Goal: Task Accomplishment & Management: Manage account settings

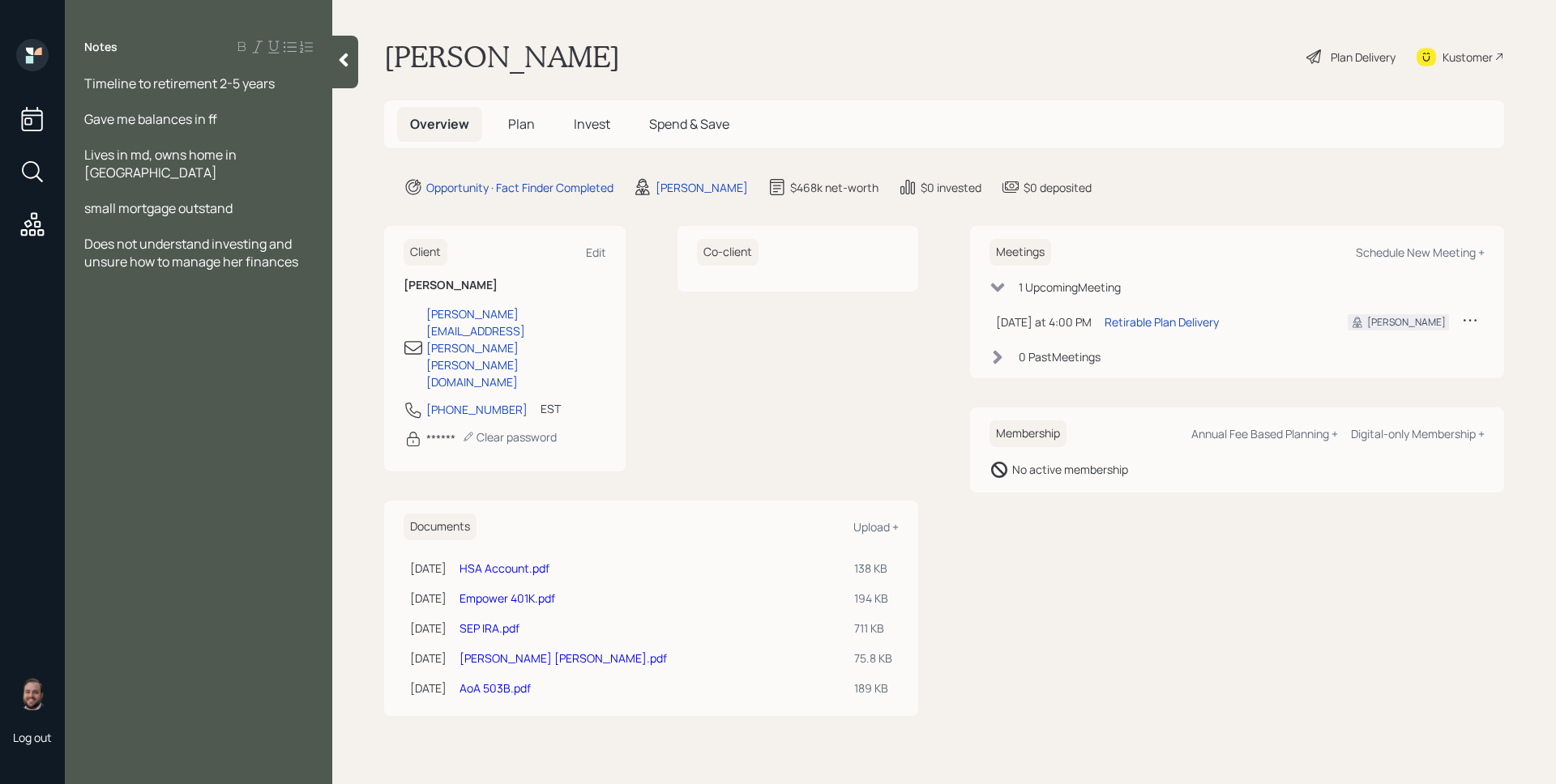
click at [523, 117] on span "Plan" at bounding box center [521, 123] width 27 height 18
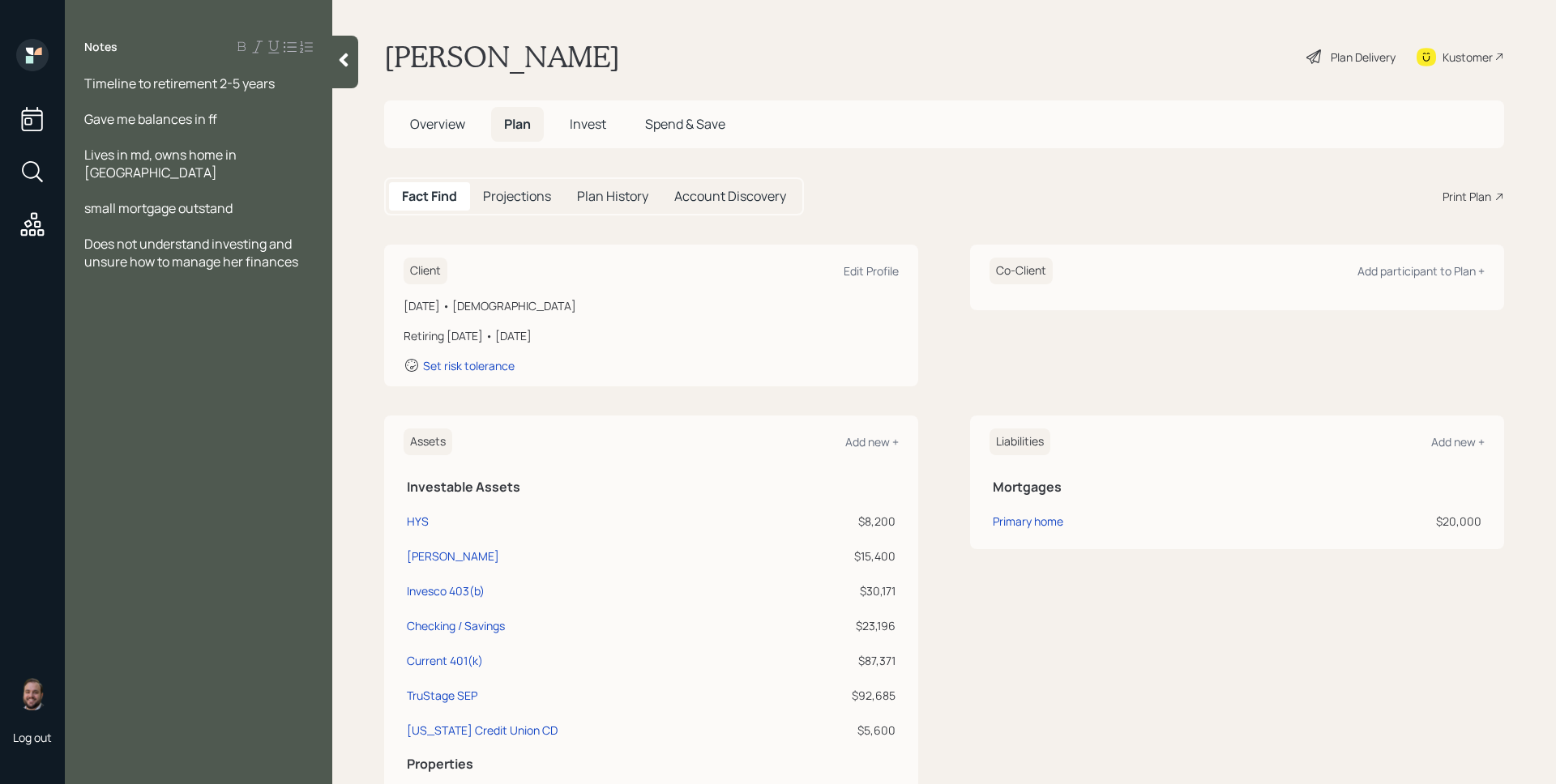
click at [1331, 53] on div "Plan Delivery" at bounding box center [1363, 57] width 64 height 17
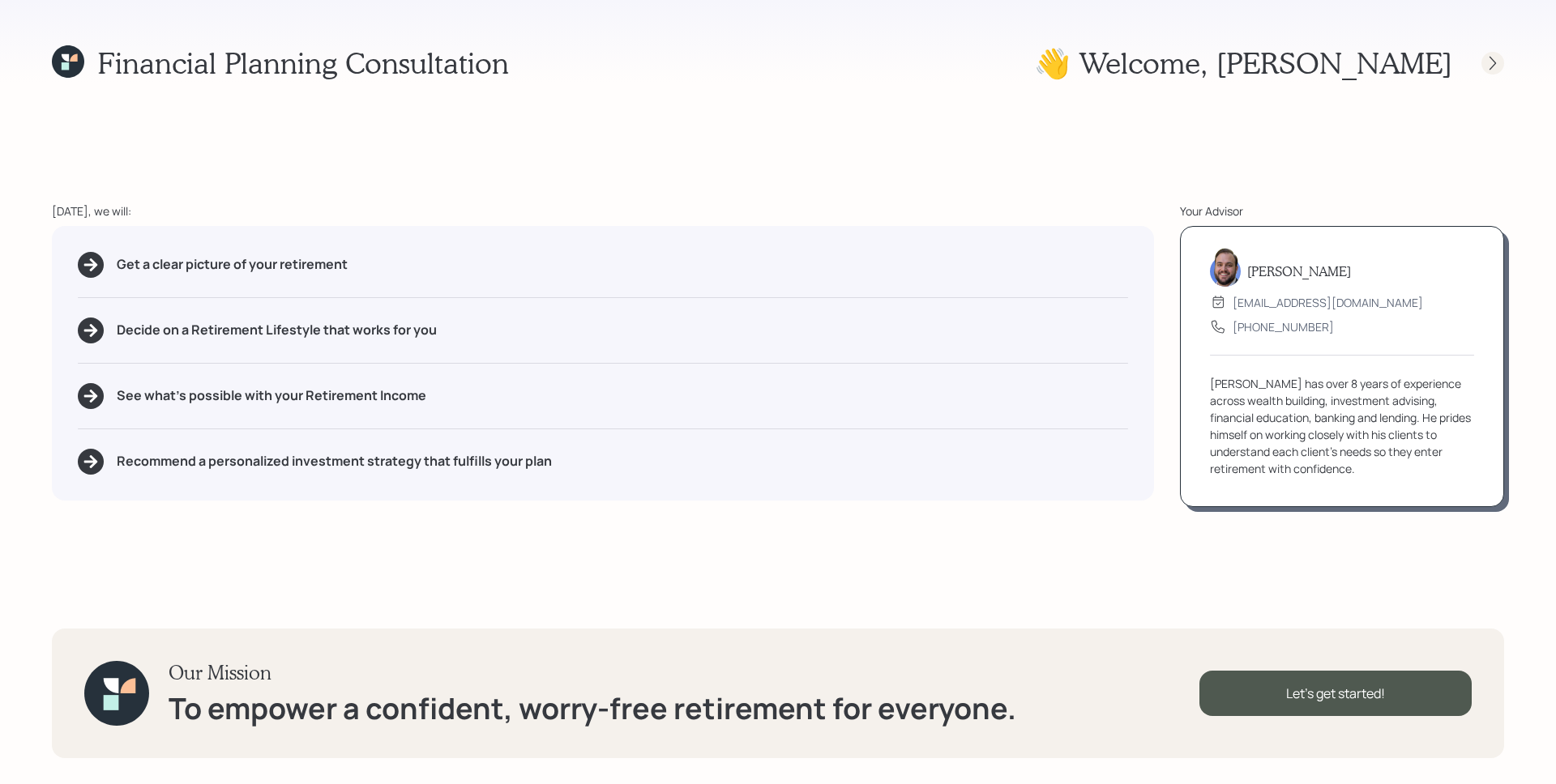
click at [1502, 64] on div at bounding box center [1492, 63] width 22 height 22
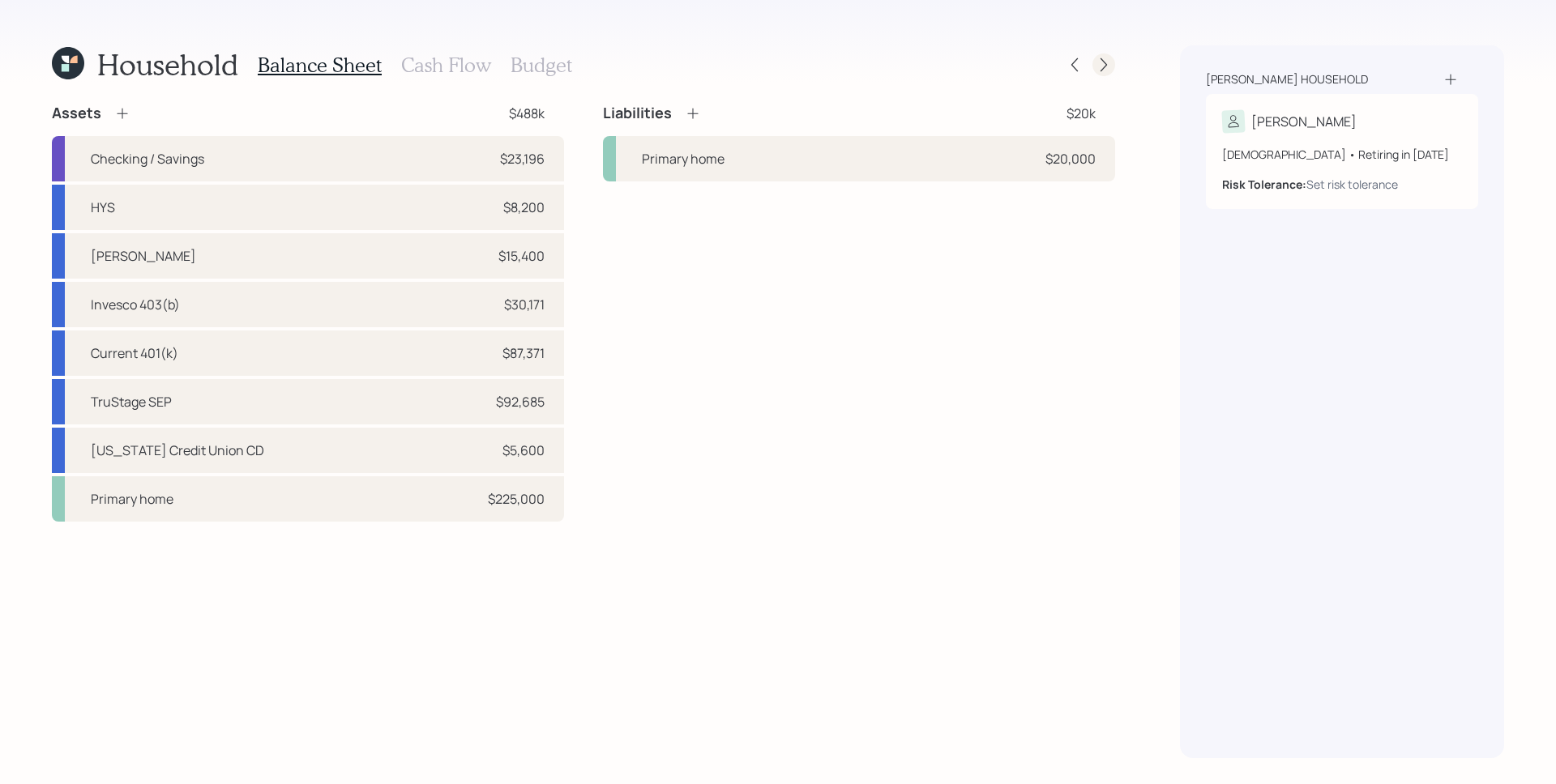
click at [1103, 57] on icon at bounding box center [1103, 64] width 16 height 16
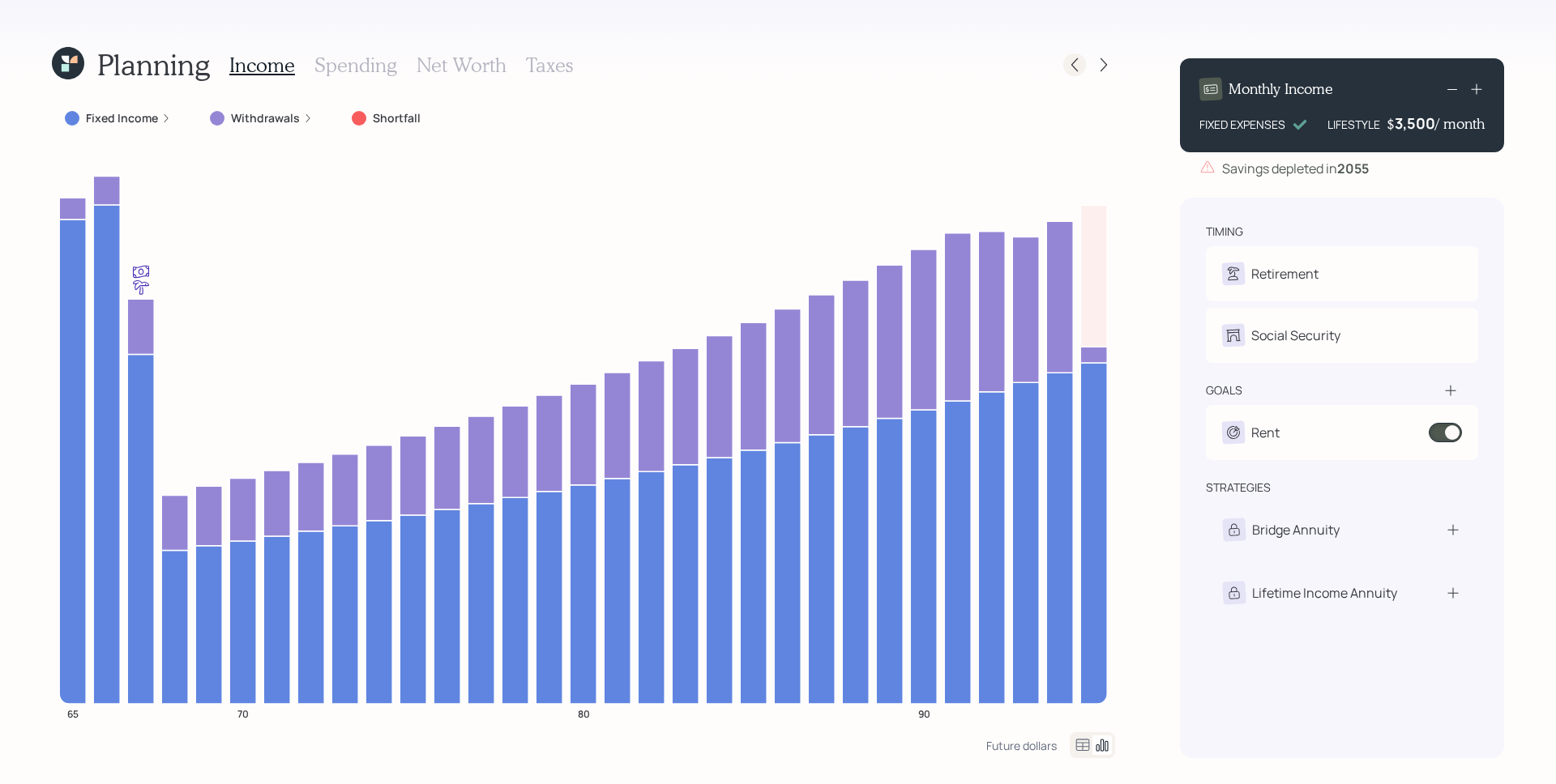
click at [1077, 59] on icon at bounding box center [1074, 64] width 7 height 14
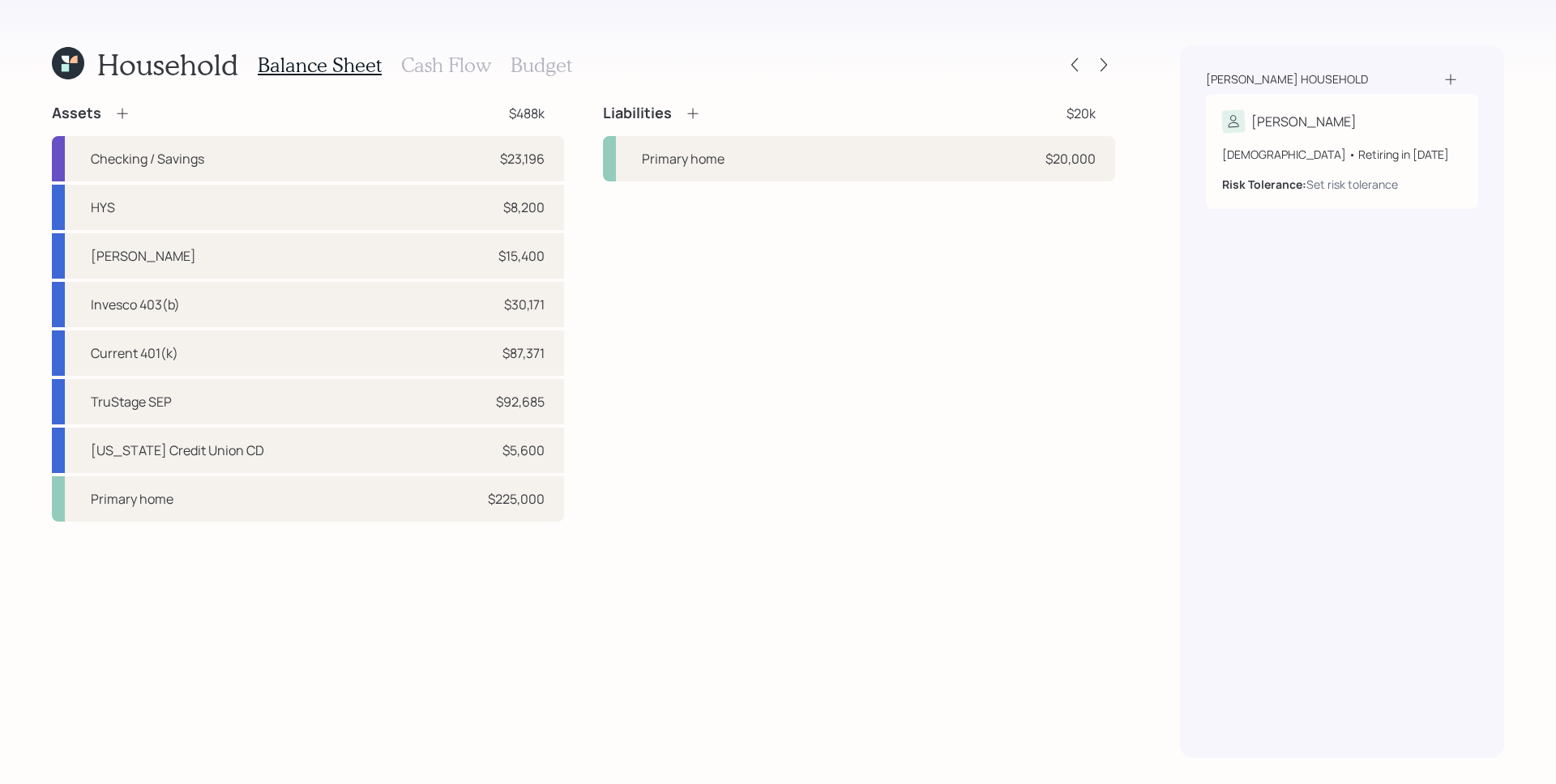
click at [452, 55] on h3 "Cash Flow" at bounding box center [446, 64] width 90 height 23
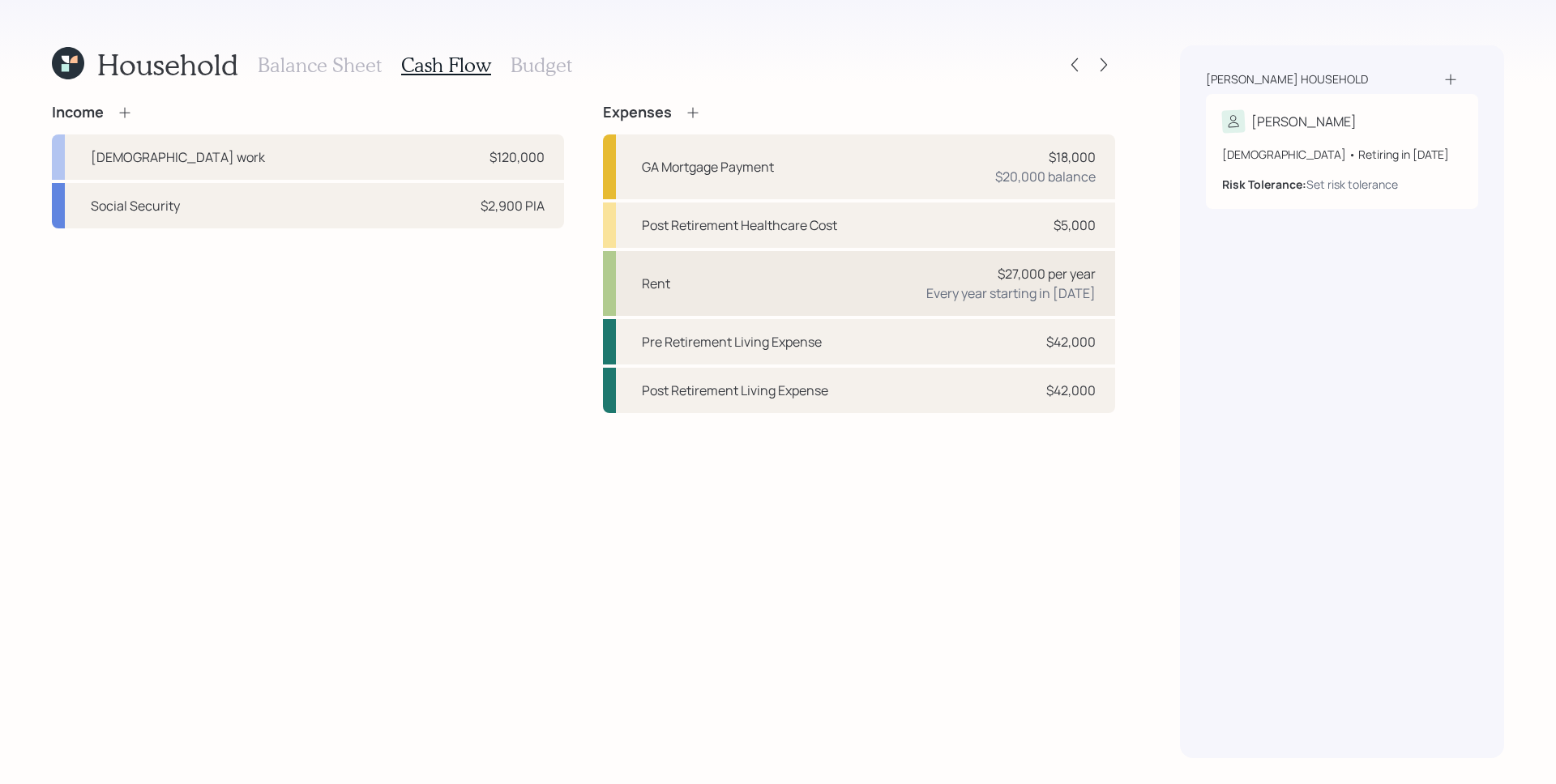
click at [1043, 282] on div "$27,000 per year" at bounding box center [1046, 274] width 98 height 20
select select "1"
select select "2027"
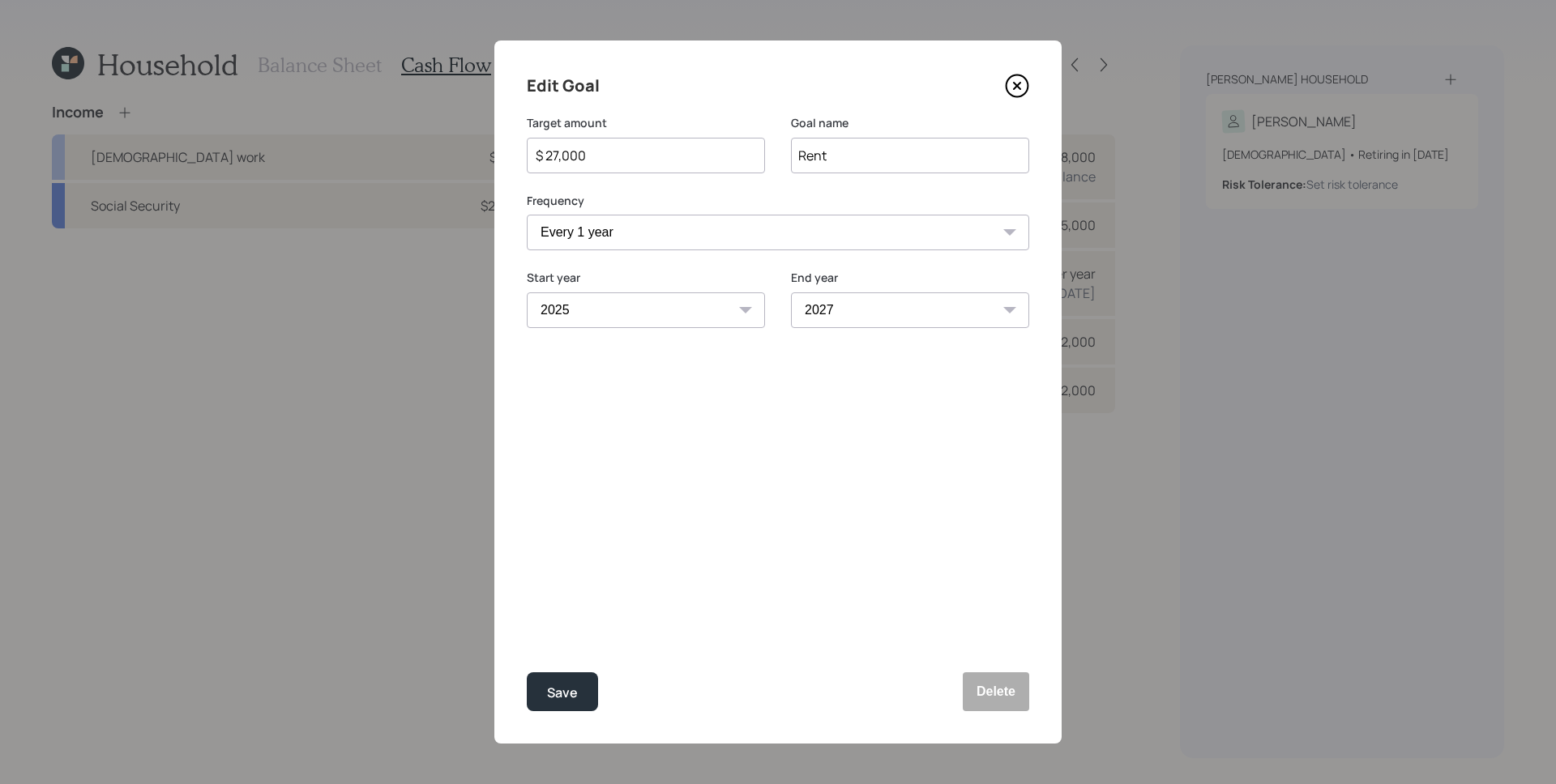
click at [1024, 82] on icon at bounding box center [1017, 86] width 24 height 24
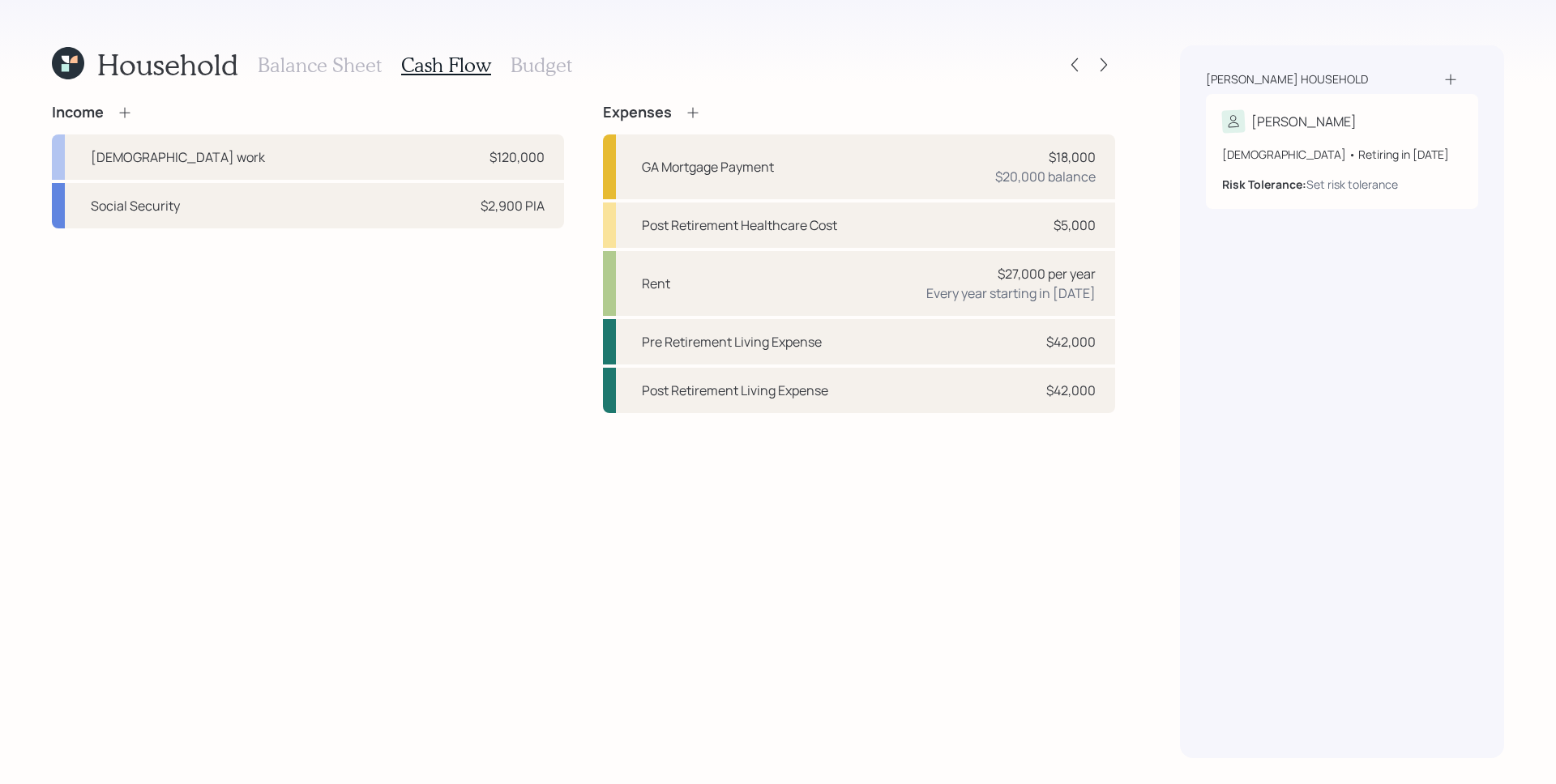
click at [69, 64] on icon at bounding box center [67, 63] width 33 height 33
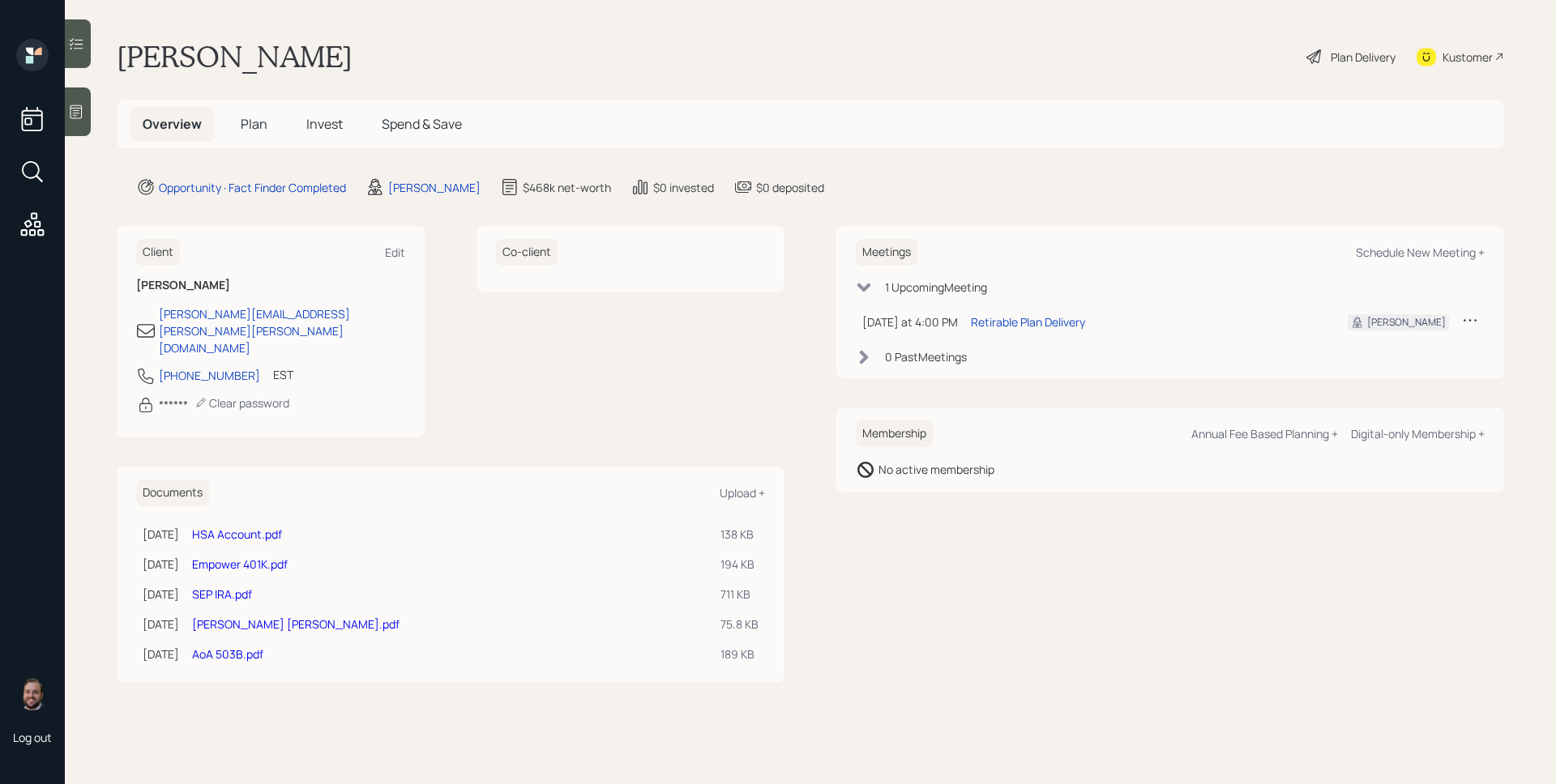
click at [1341, 57] on div "Plan Delivery" at bounding box center [1363, 57] width 64 height 17
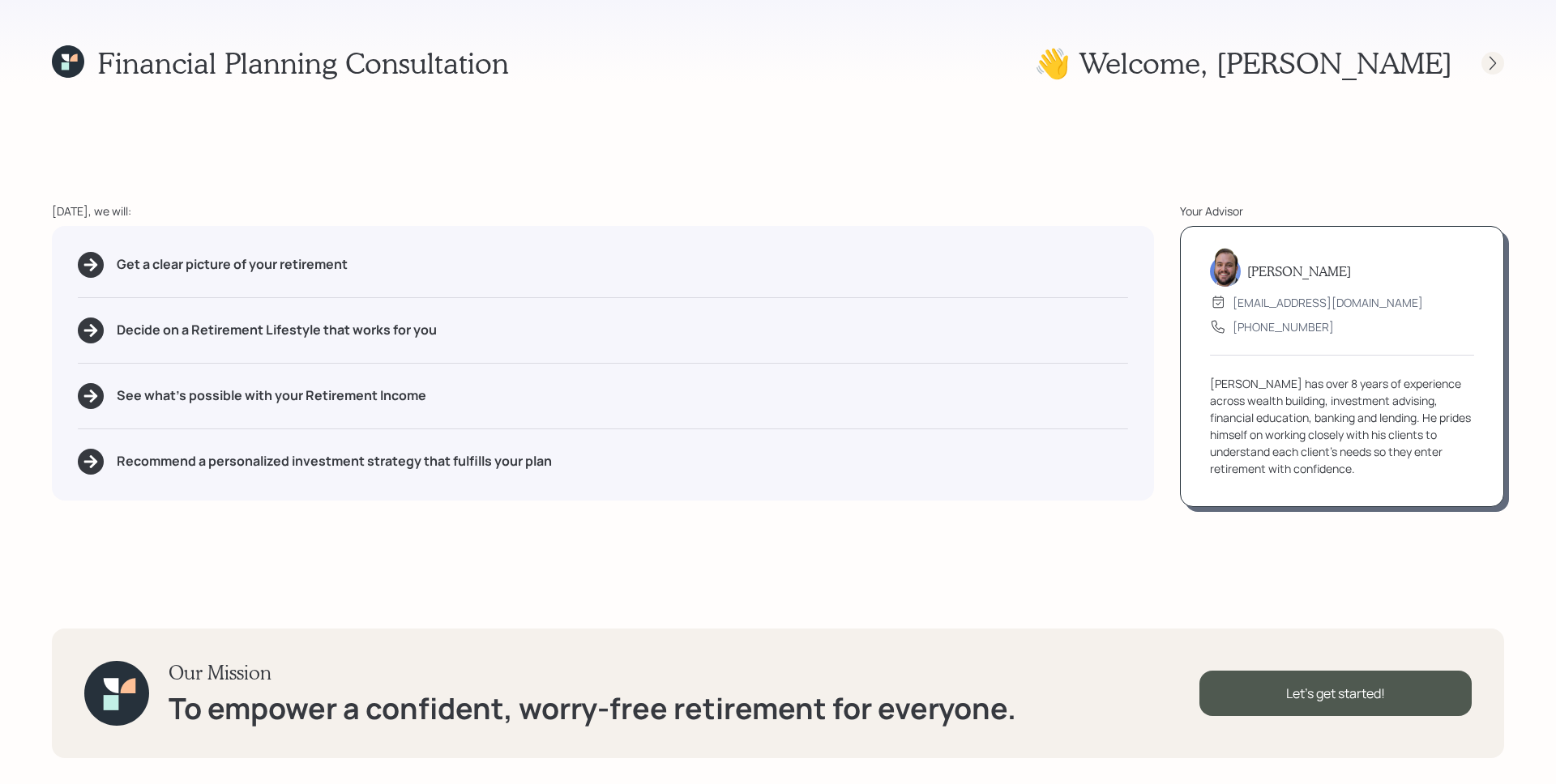
click at [1487, 59] on icon at bounding box center [1492, 63] width 16 height 16
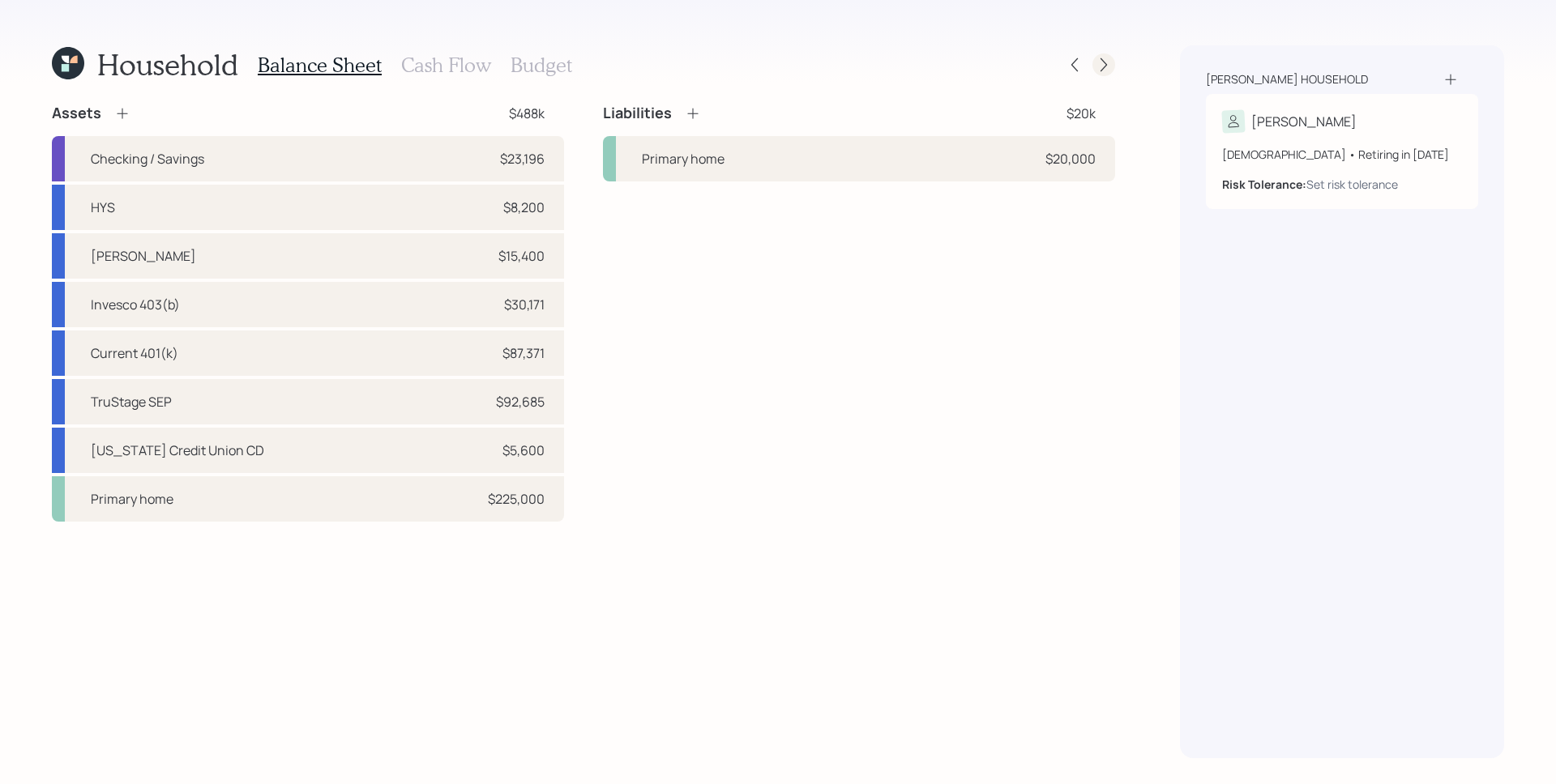
click at [1095, 64] on icon at bounding box center [1103, 64] width 16 height 16
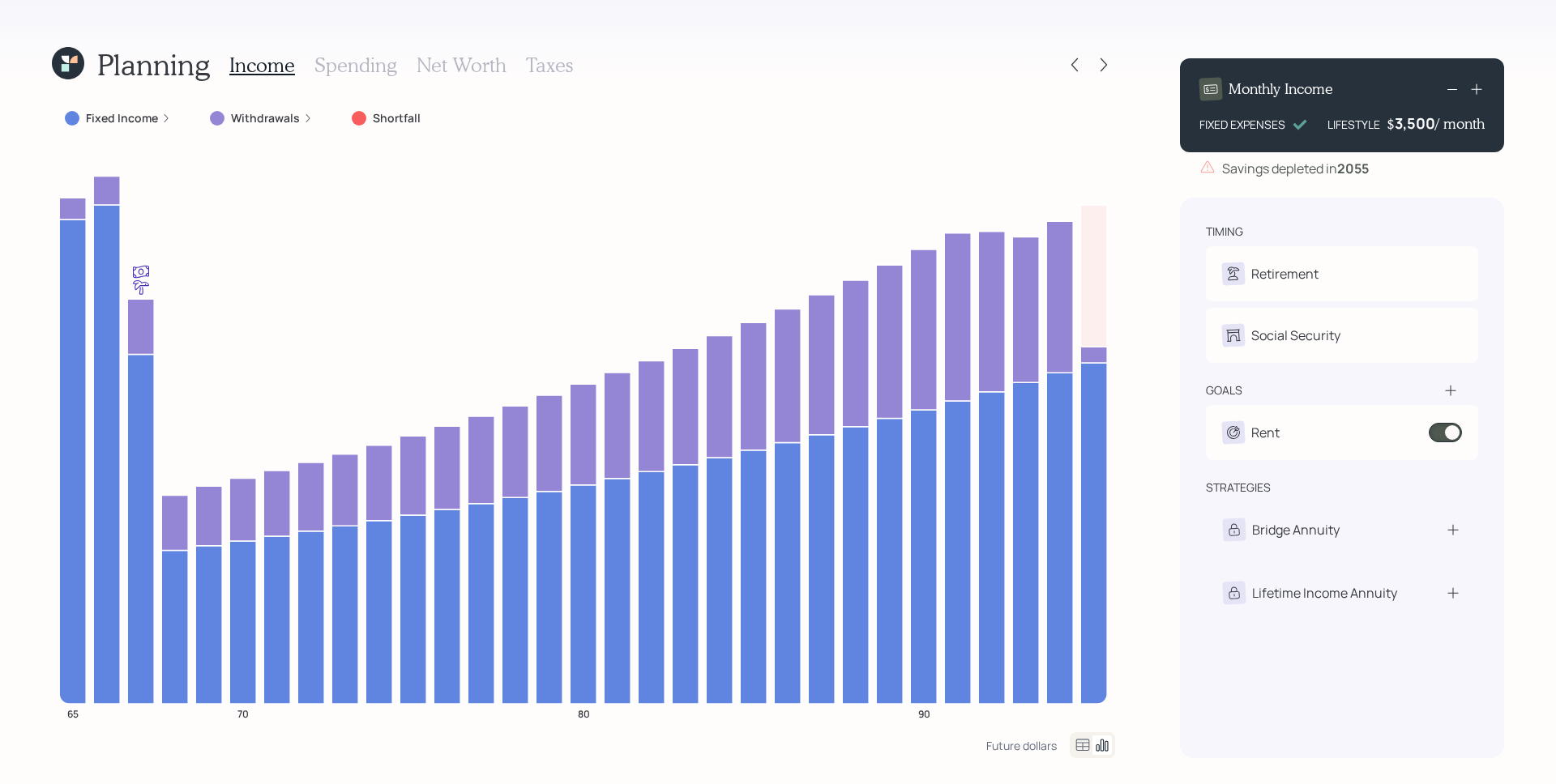
click at [343, 60] on h3 "Spending" at bounding box center [355, 64] width 82 height 23
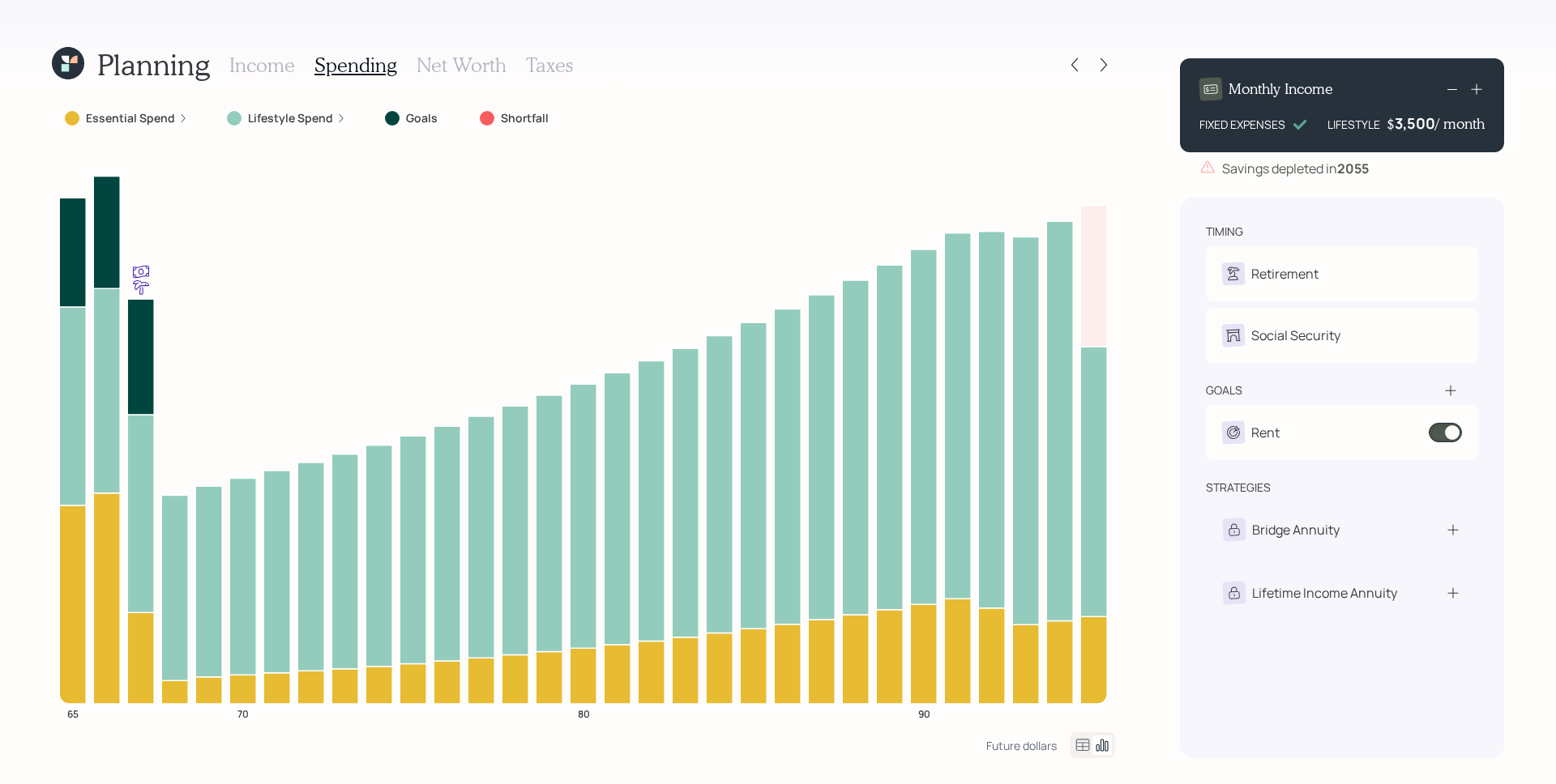
click at [278, 70] on h3 "Income" at bounding box center [262, 64] width 65 height 23
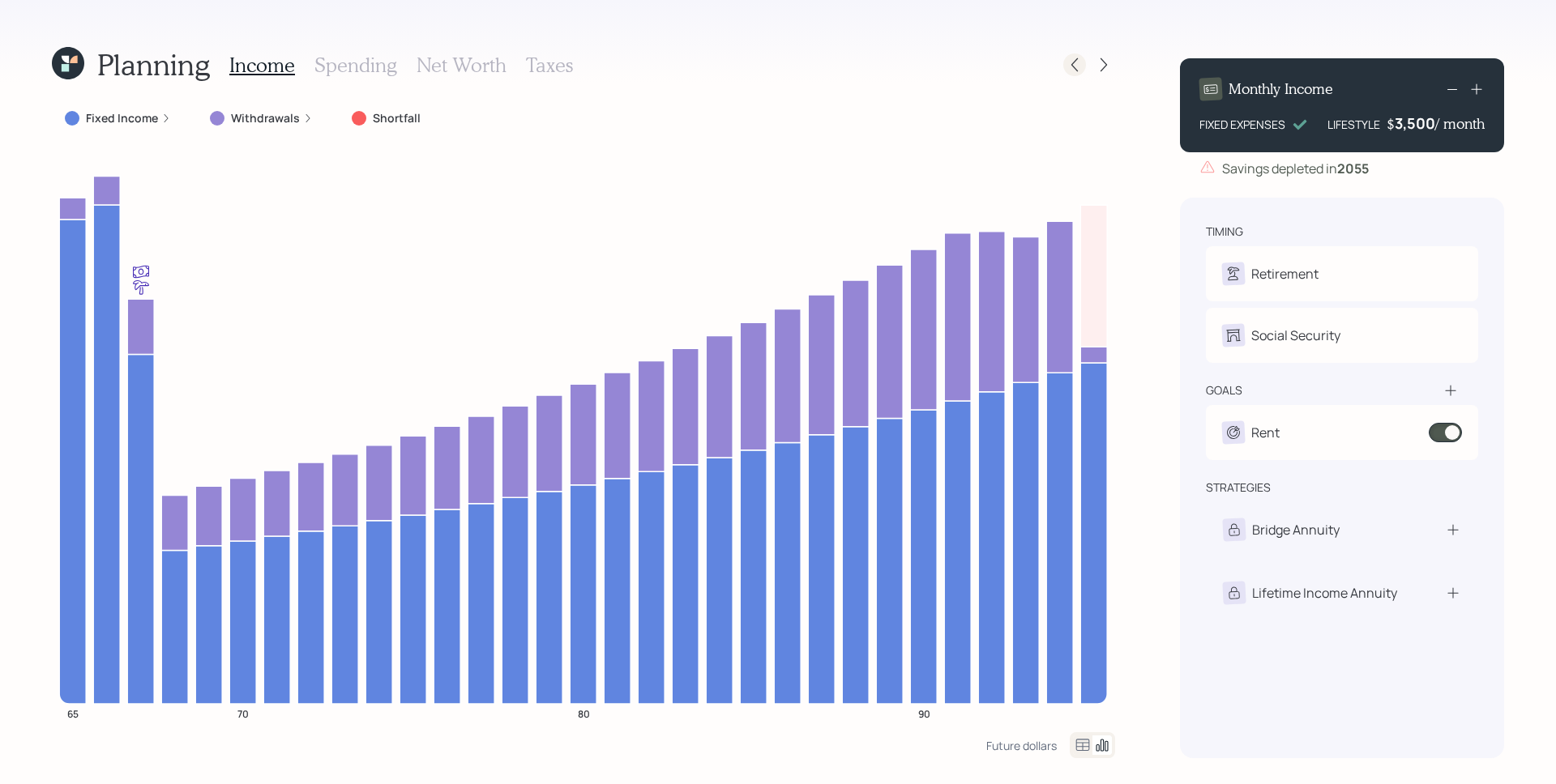
click at [1076, 59] on icon at bounding box center [1074, 64] width 7 height 14
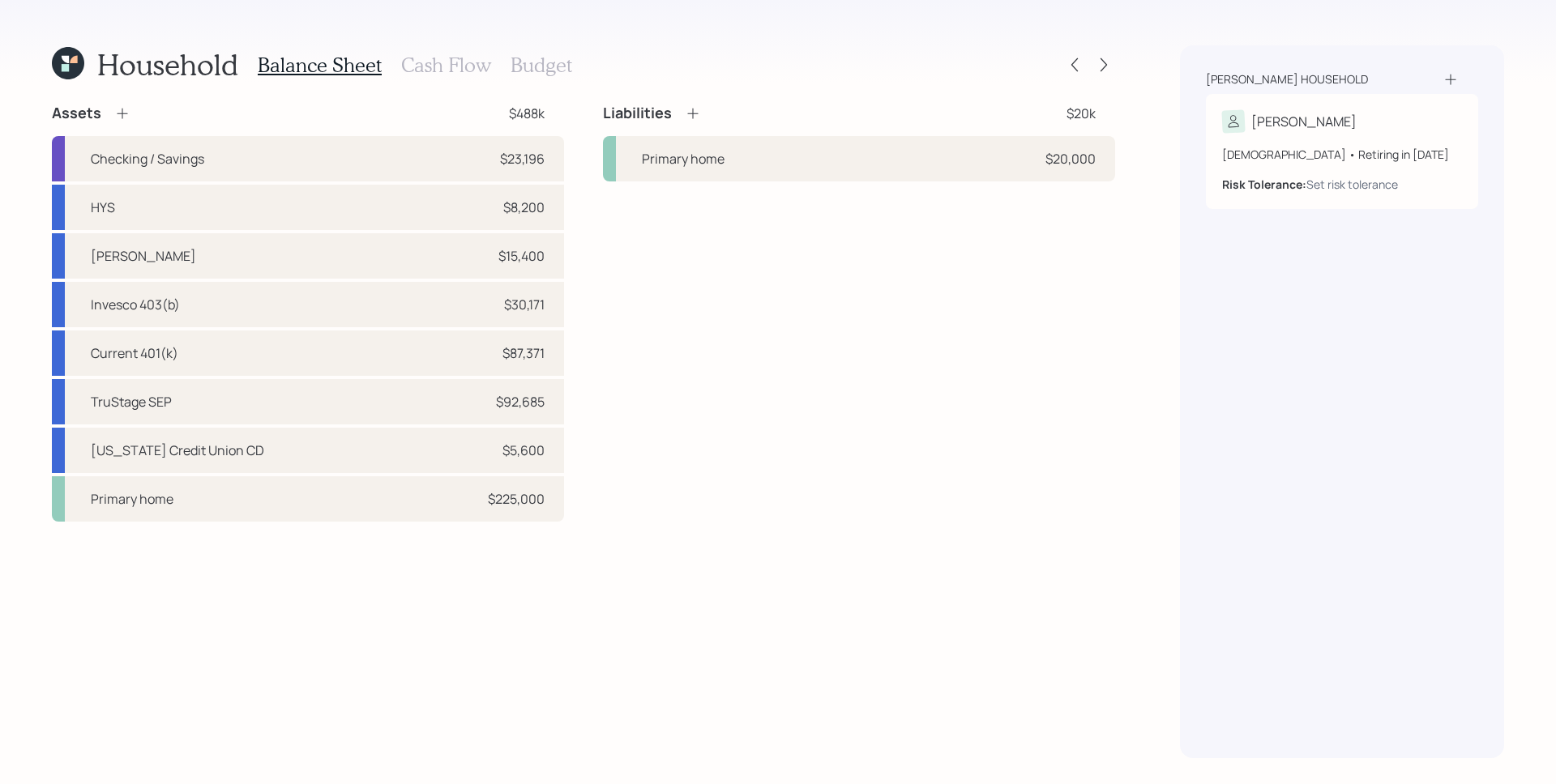
click at [452, 70] on h3 "Cash Flow" at bounding box center [446, 64] width 90 height 23
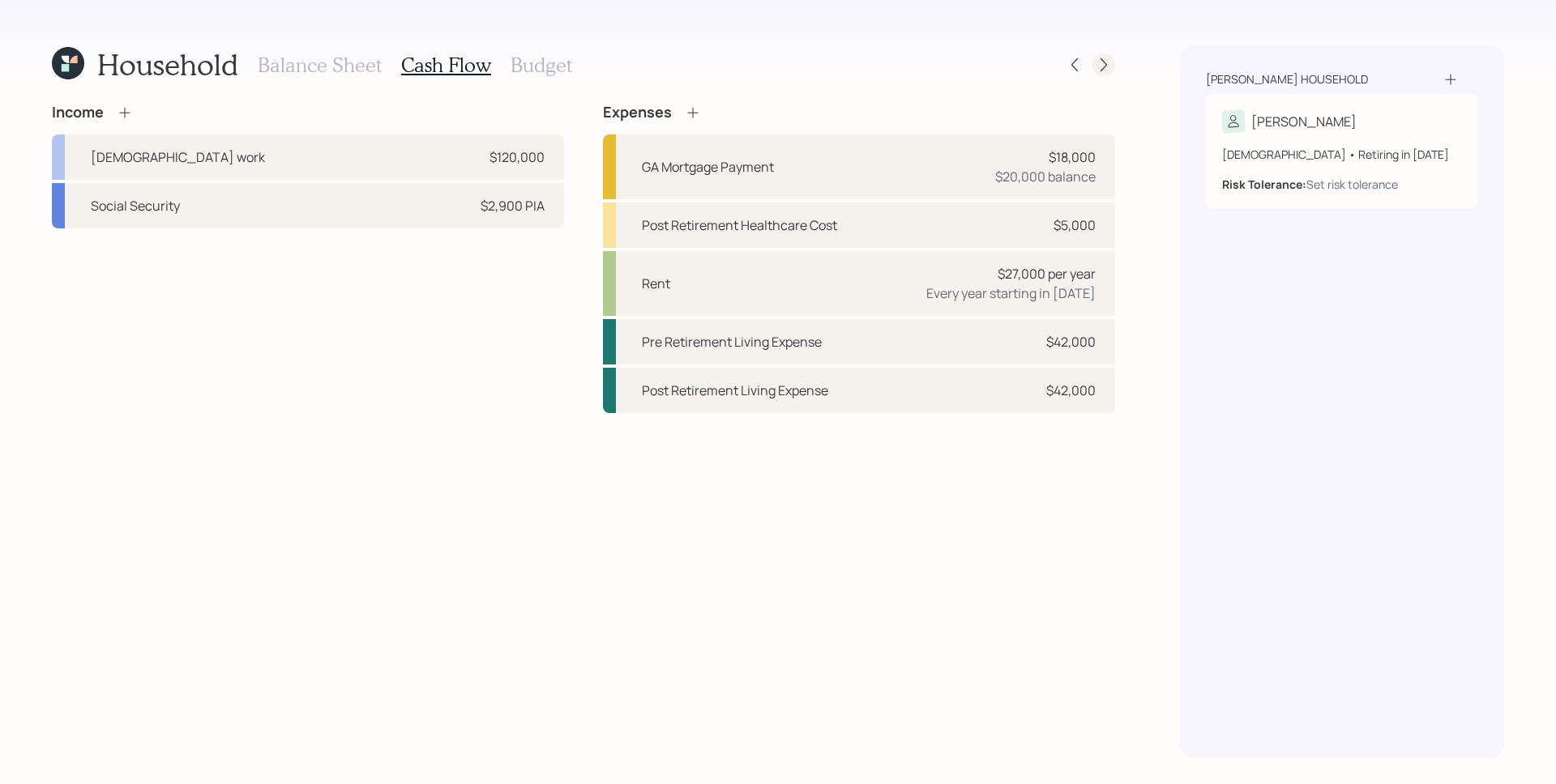
click at [1109, 66] on icon at bounding box center [1103, 64] width 16 height 16
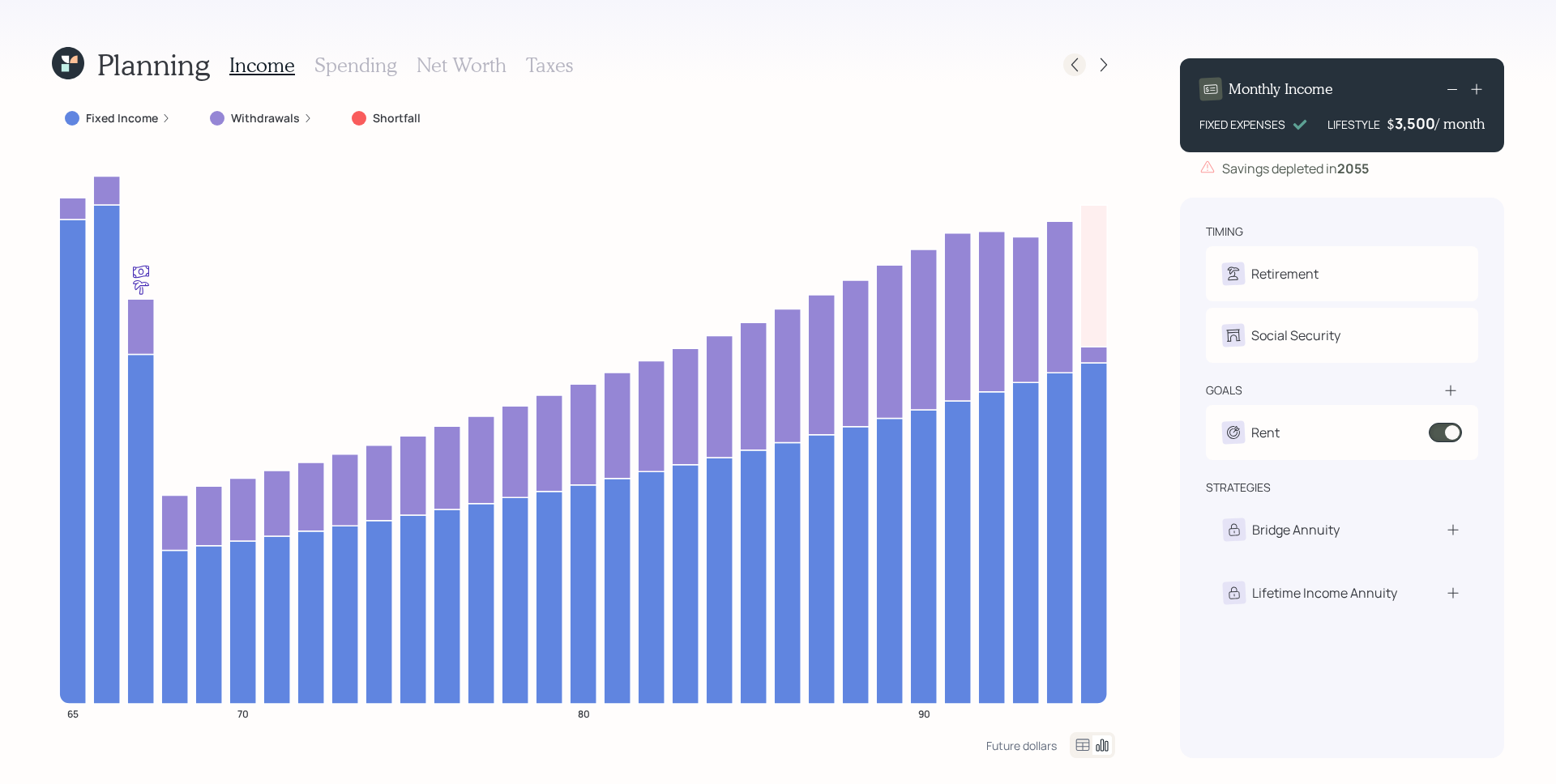
click at [1082, 62] on div at bounding box center [1075, 64] width 22 height 22
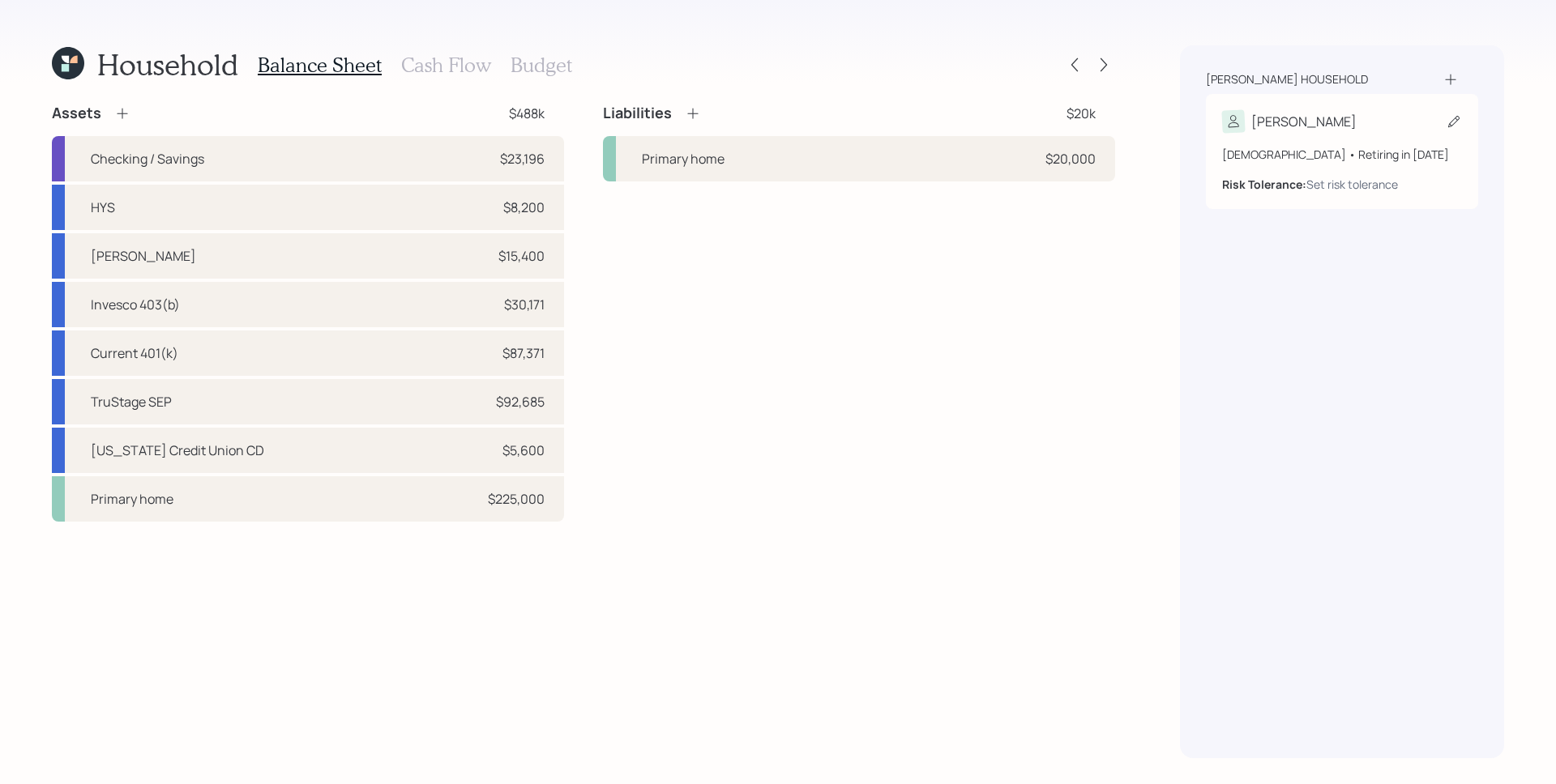
click at [1253, 121] on div "[PERSON_NAME]" at bounding box center [1304, 121] width 106 height 20
select select "8"
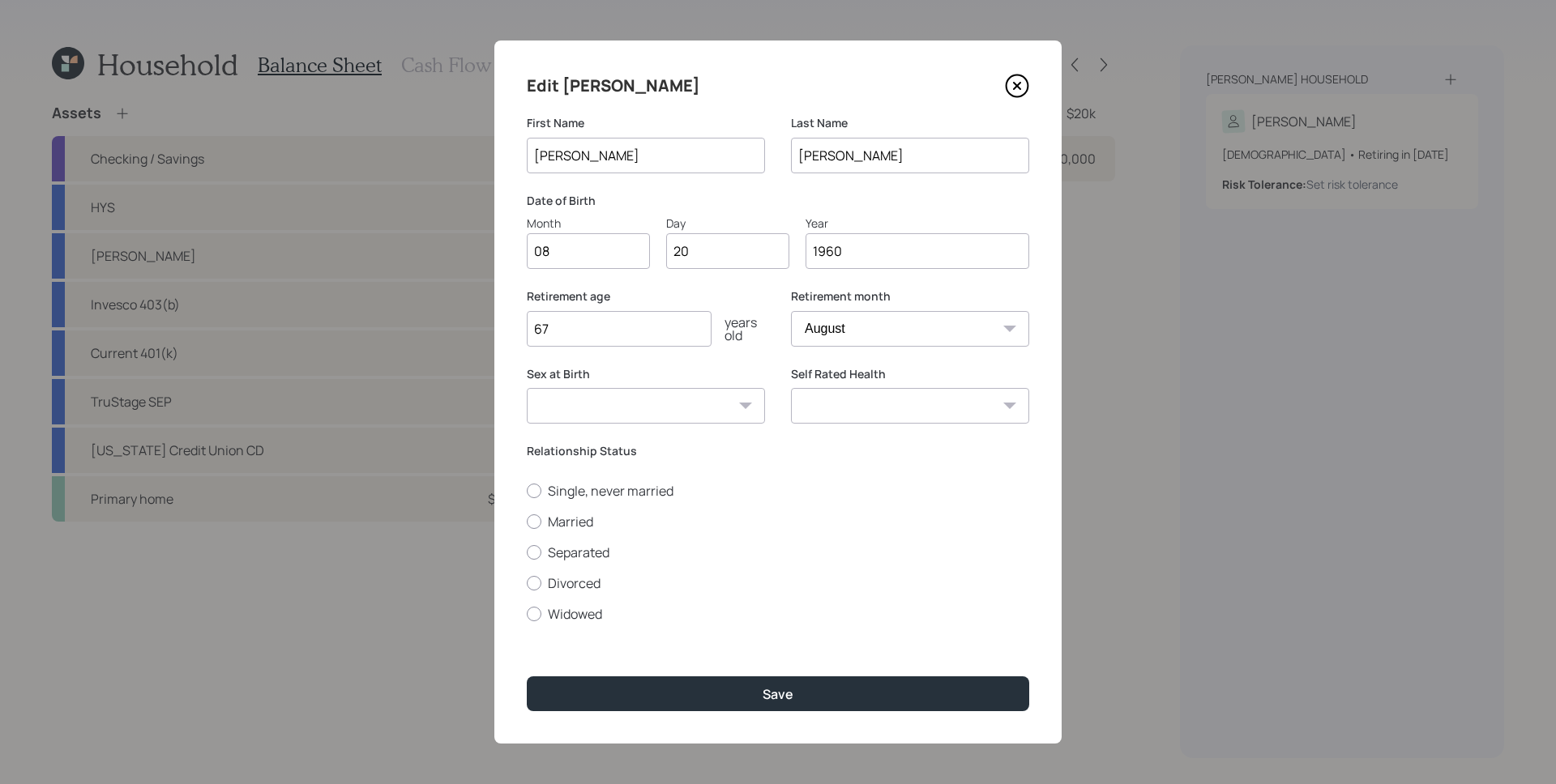
click at [630, 395] on select "[DEMOGRAPHIC_DATA] [DEMOGRAPHIC_DATA] Other / Prefer not to say" at bounding box center [646, 406] width 238 height 36
select select "[DEMOGRAPHIC_DATA]"
click at [527, 388] on select "[DEMOGRAPHIC_DATA] [DEMOGRAPHIC_DATA] Other / Prefer not to say" at bounding box center [646, 406] width 238 height 36
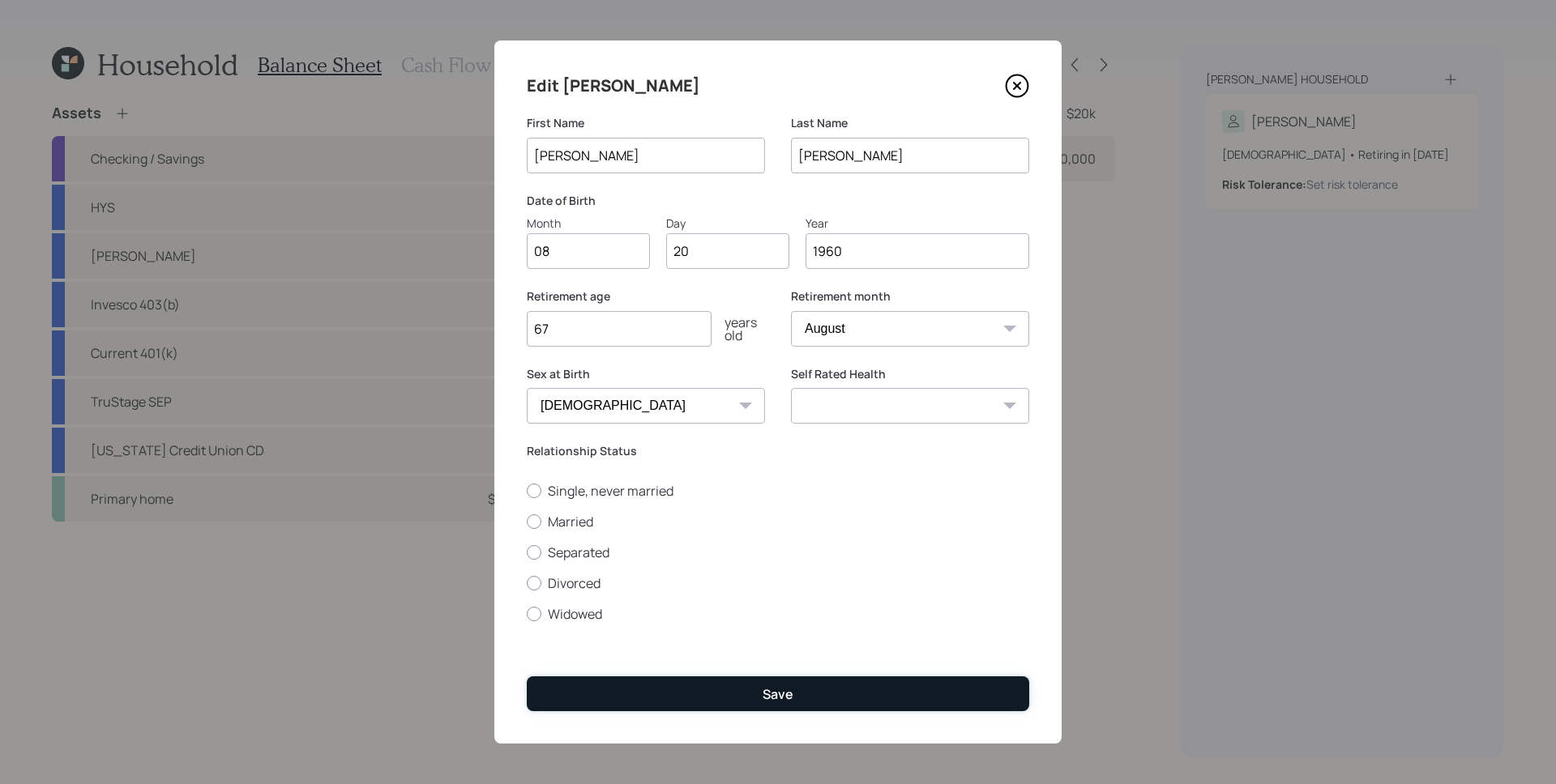
click at [740, 695] on button "Save" at bounding box center [778, 693] width 503 height 35
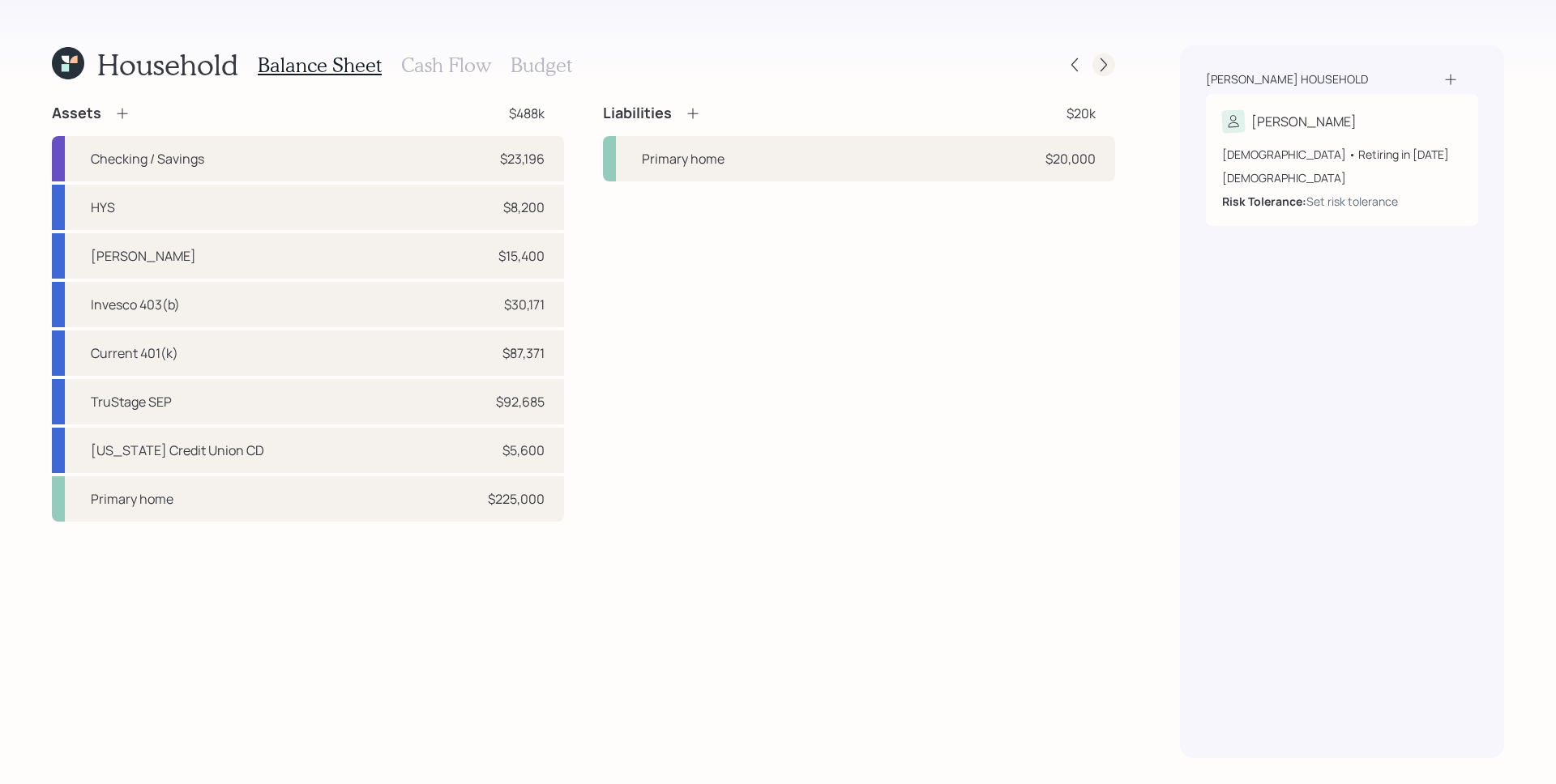
click at [1106, 58] on icon at bounding box center [1103, 64] width 16 height 16
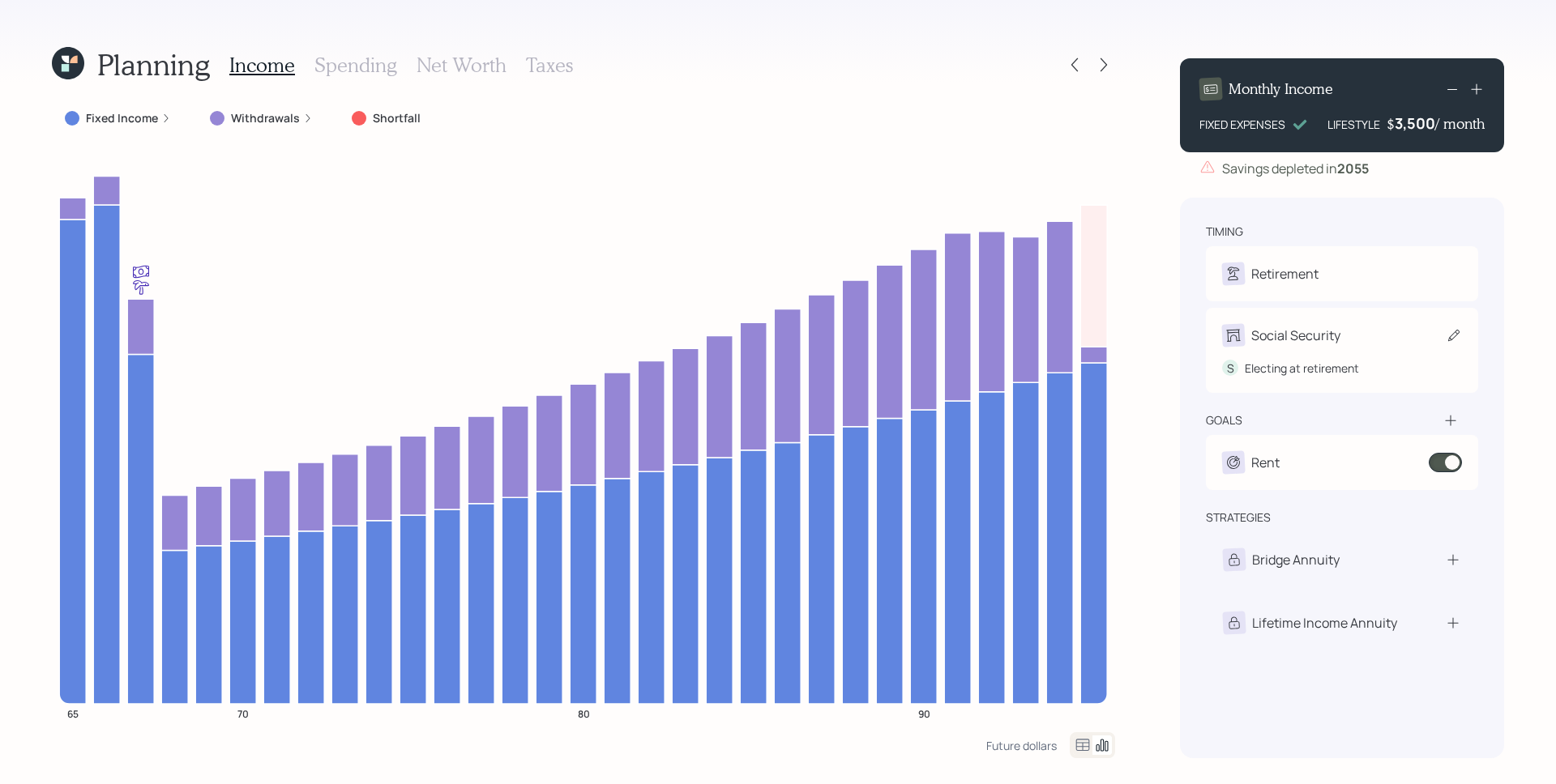
click at [1332, 371] on div "S Electing at retirement" at bounding box center [1341, 362] width 240 height 30
select select "8"
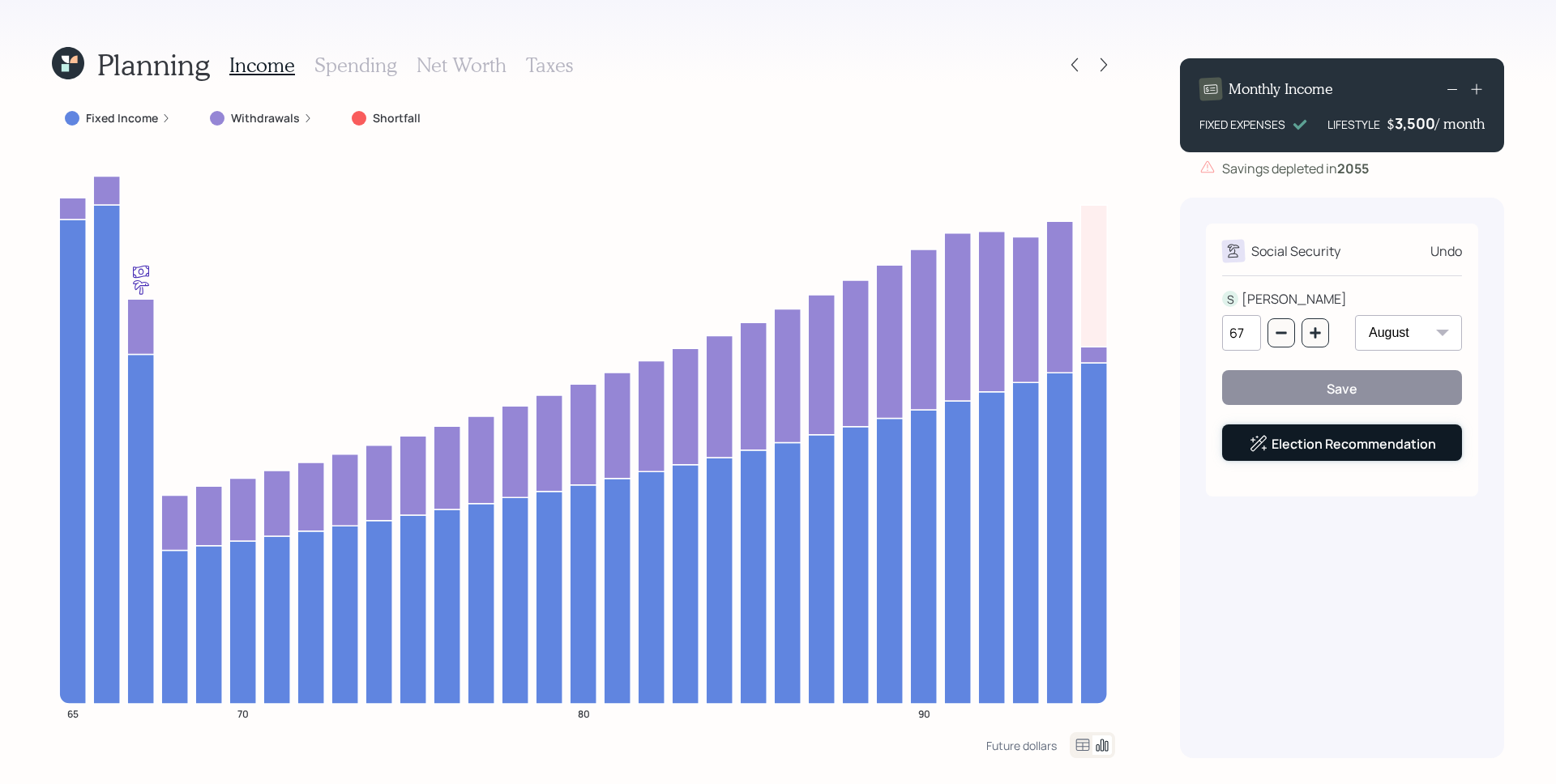
click at [1344, 449] on link "Election Recommendation" at bounding box center [1353, 444] width 164 height 18
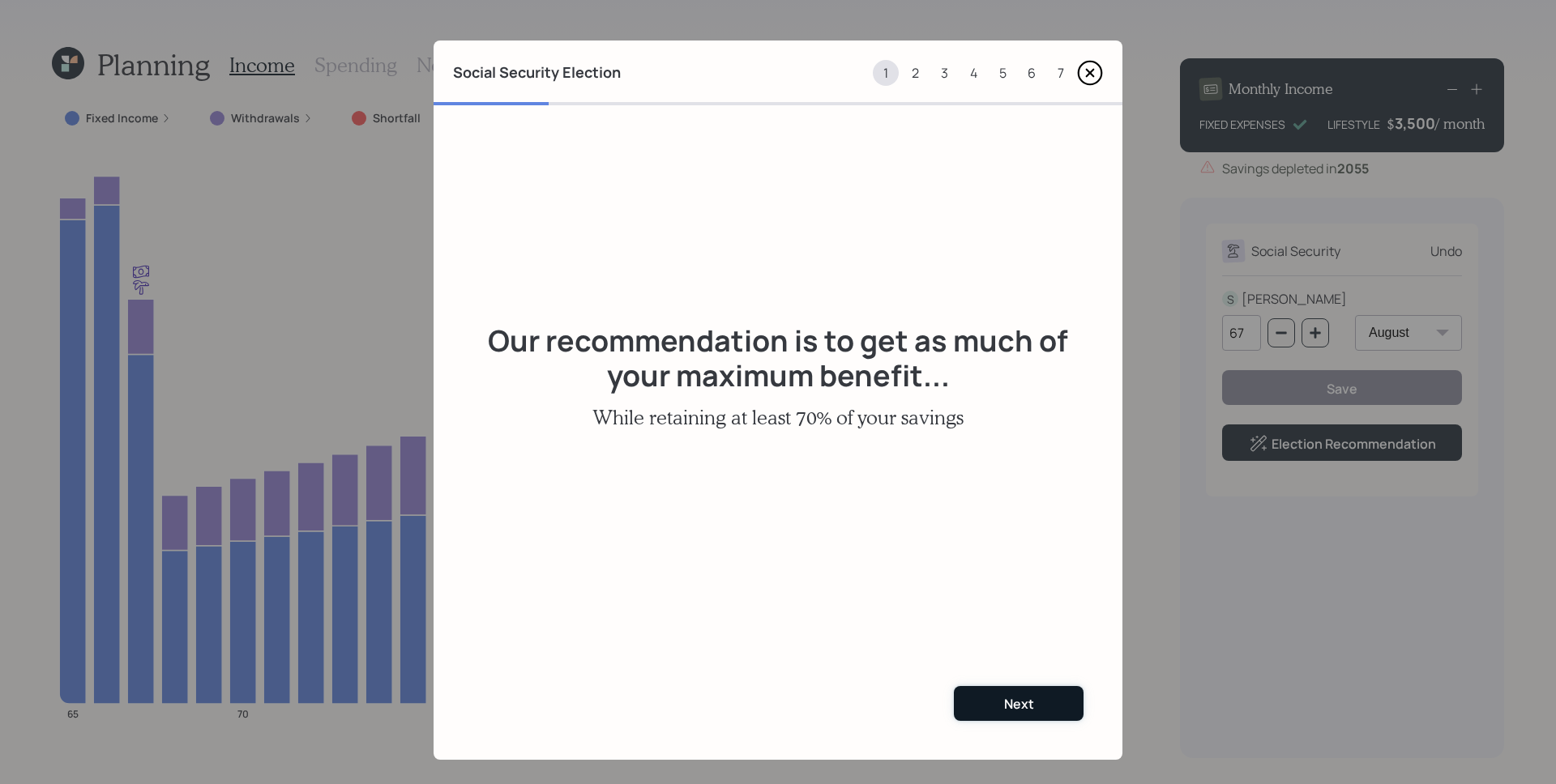
click at [1015, 692] on button "Next" at bounding box center [1018, 703] width 130 height 35
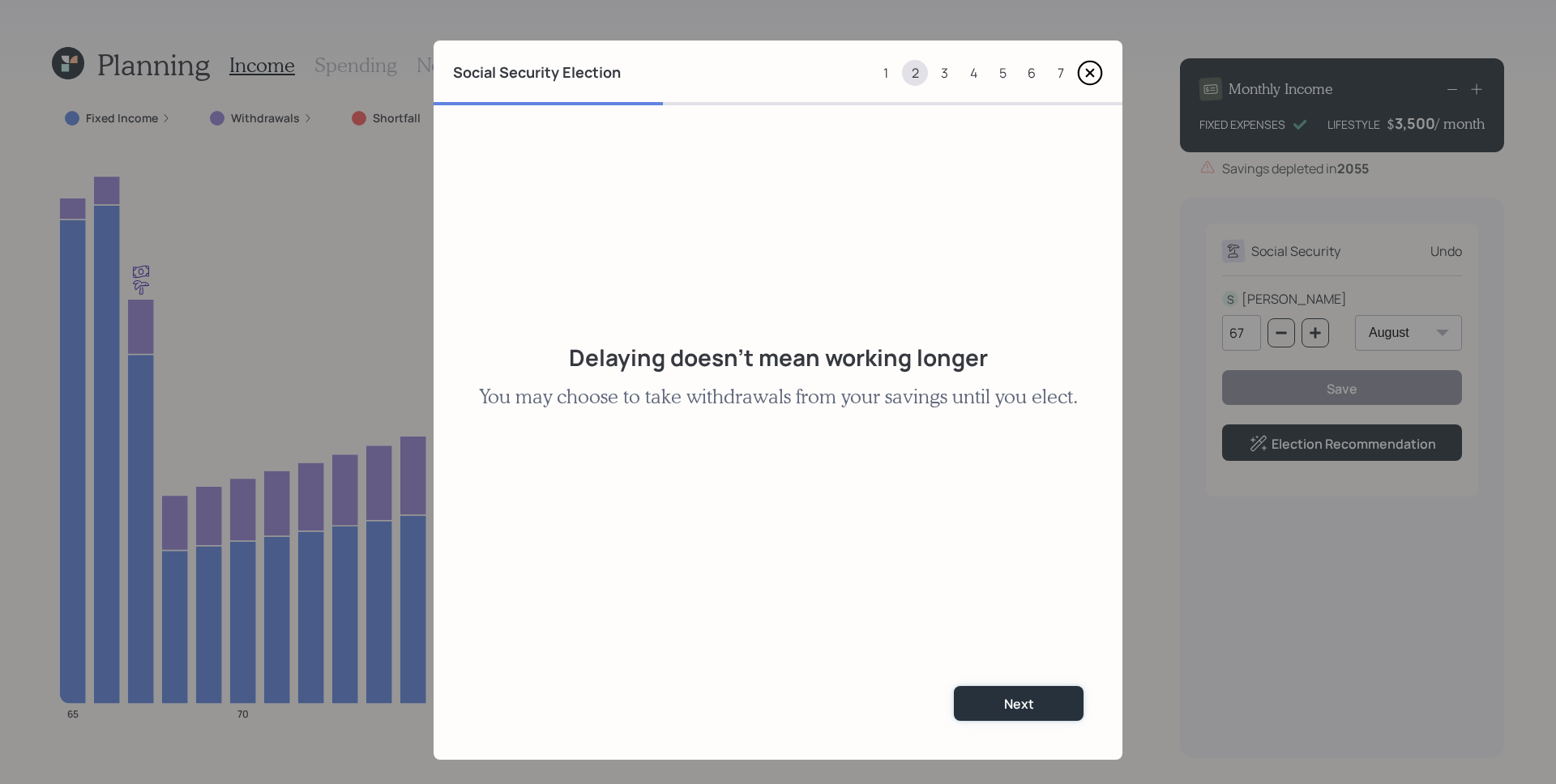
click at [1015, 692] on button "Next" at bounding box center [1018, 703] width 130 height 35
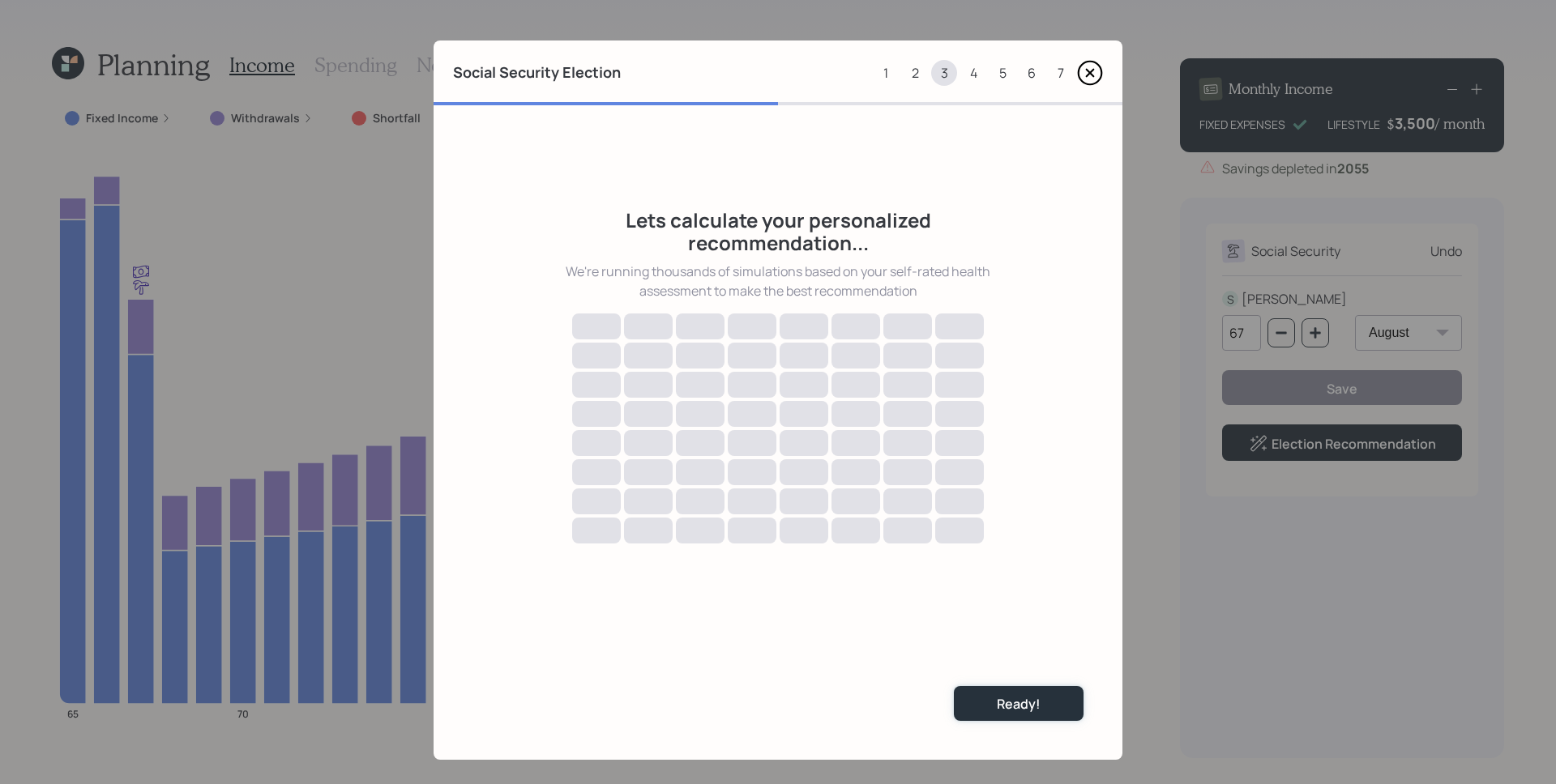
click at [1015, 692] on button "Ready!" at bounding box center [1018, 703] width 130 height 35
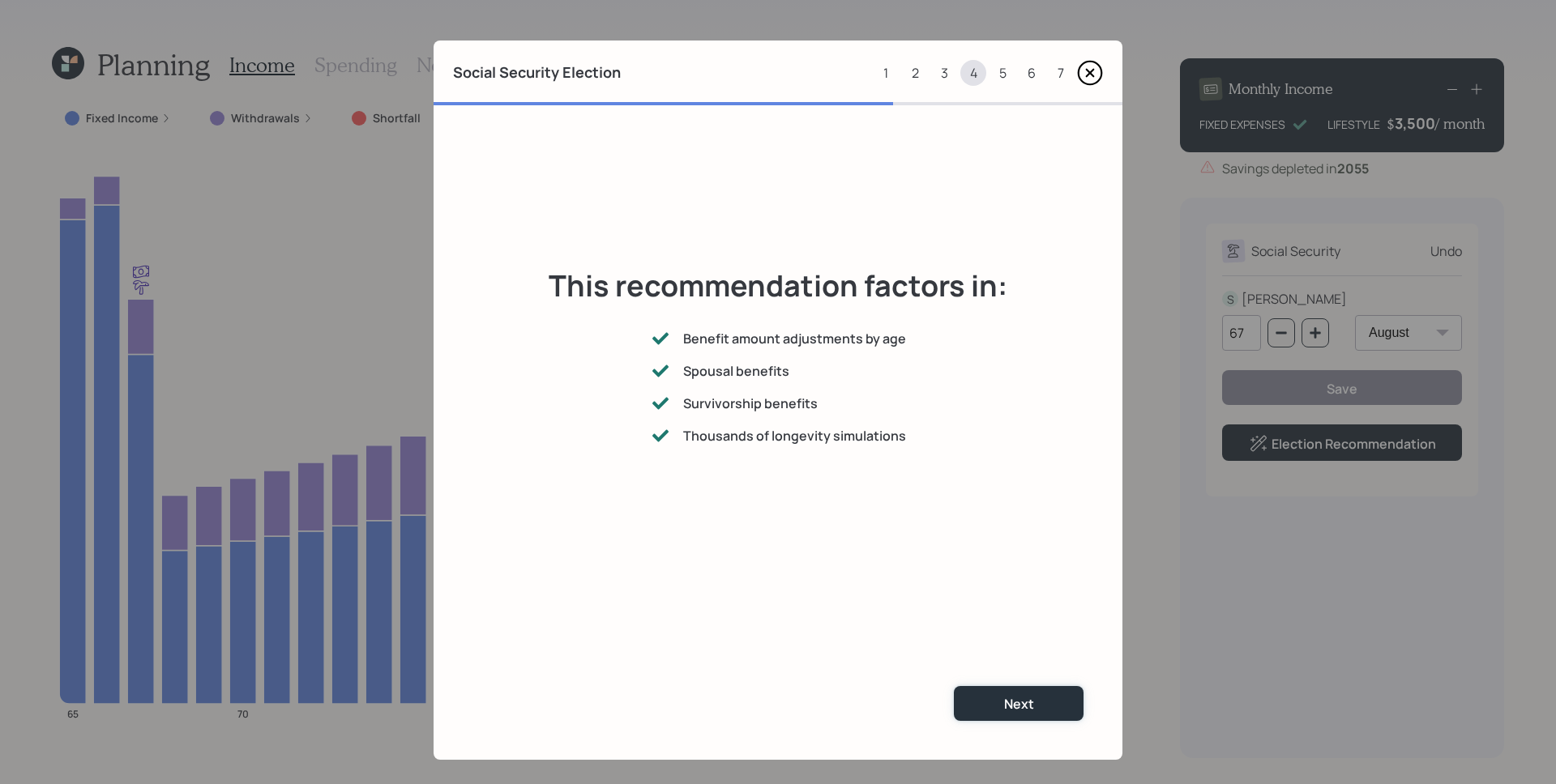
click at [1015, 692] on button "Next" at bounding box center [1018, 703] width 130 height 35
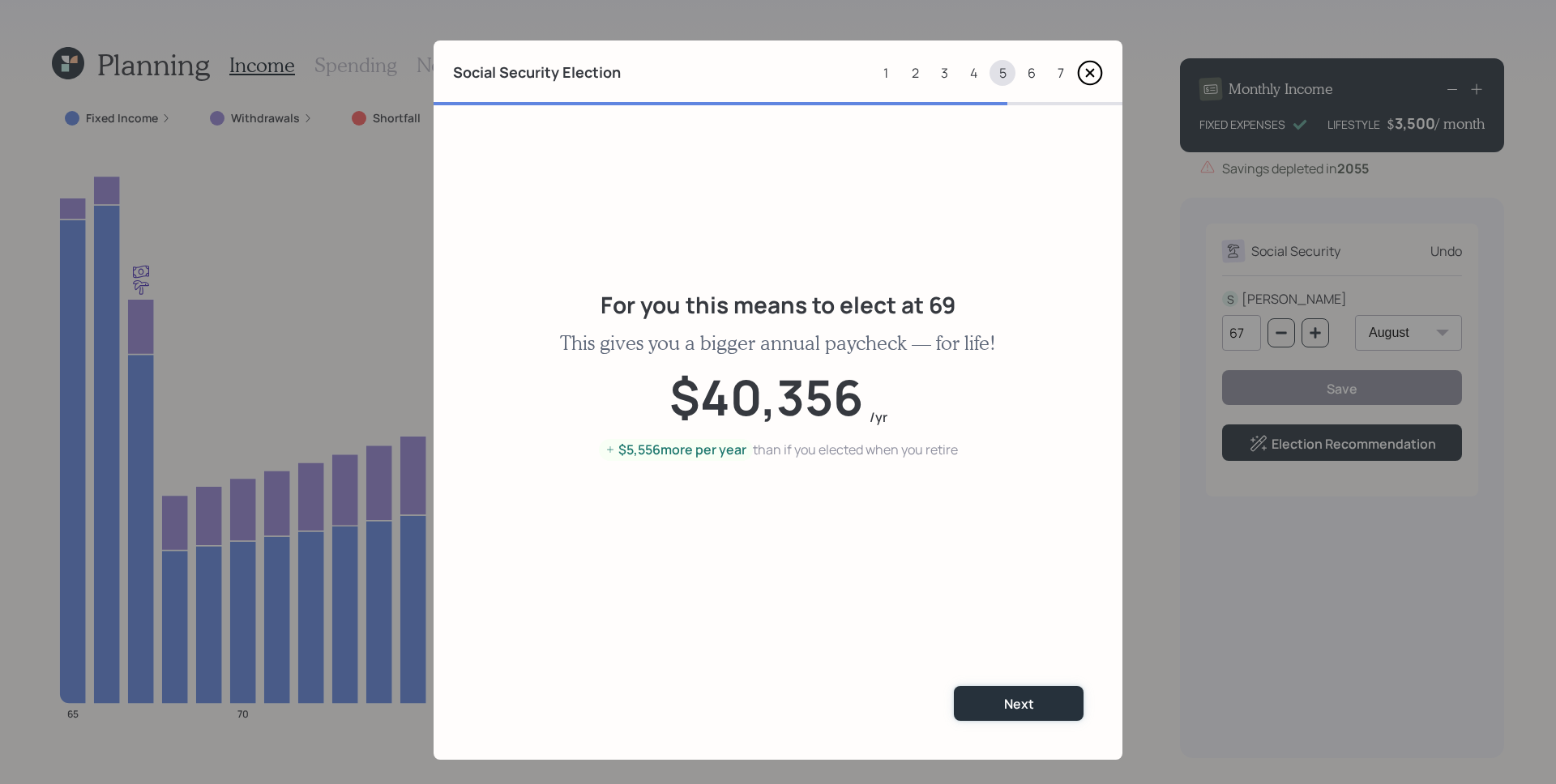
click at [1015, 692] on button "Next" at bounding box center [1018, 703] width 130 height 35
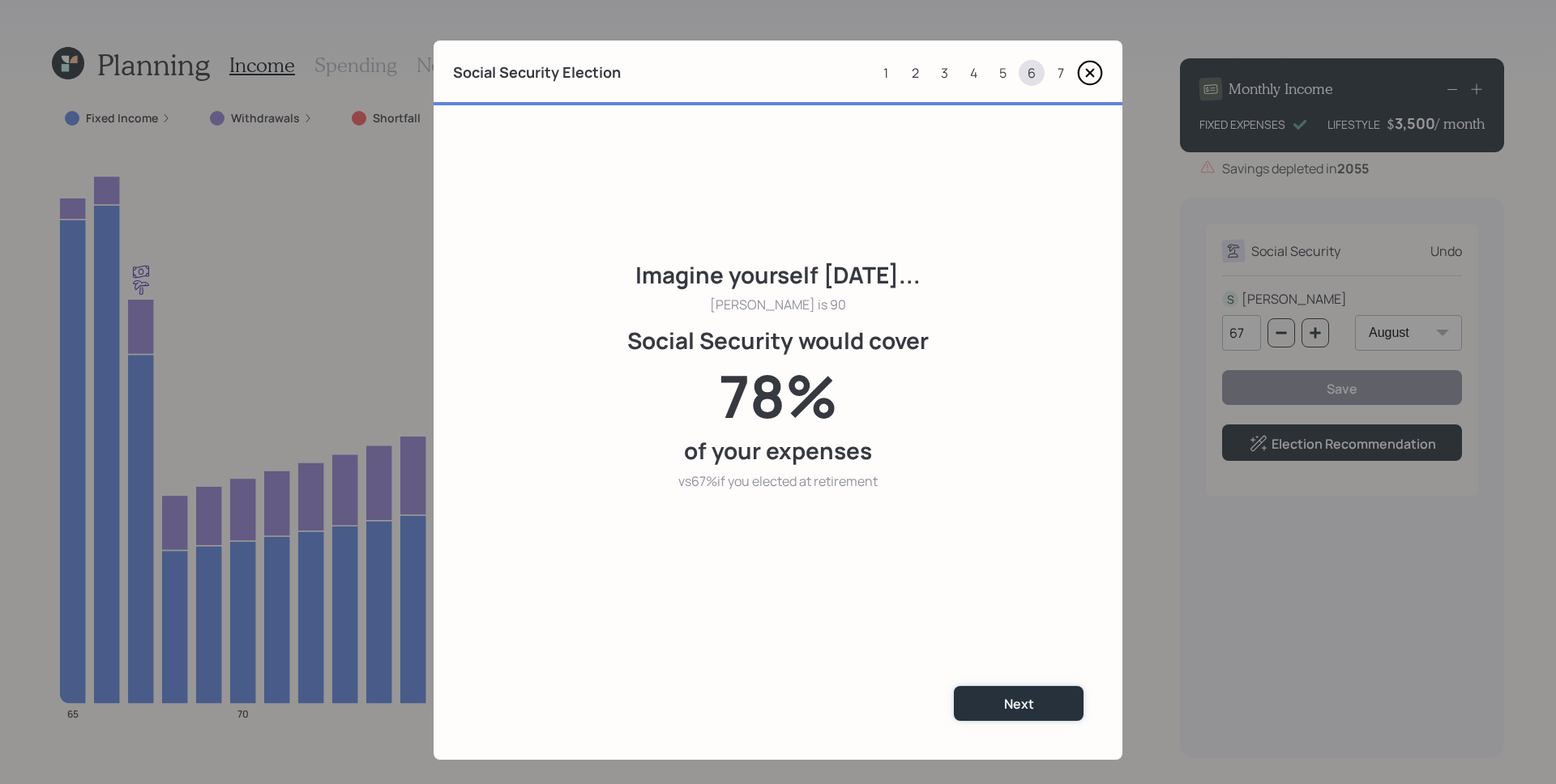
click at [1015, 692] on button "Next" at bounding box center [1018, 703] width 130 height 35
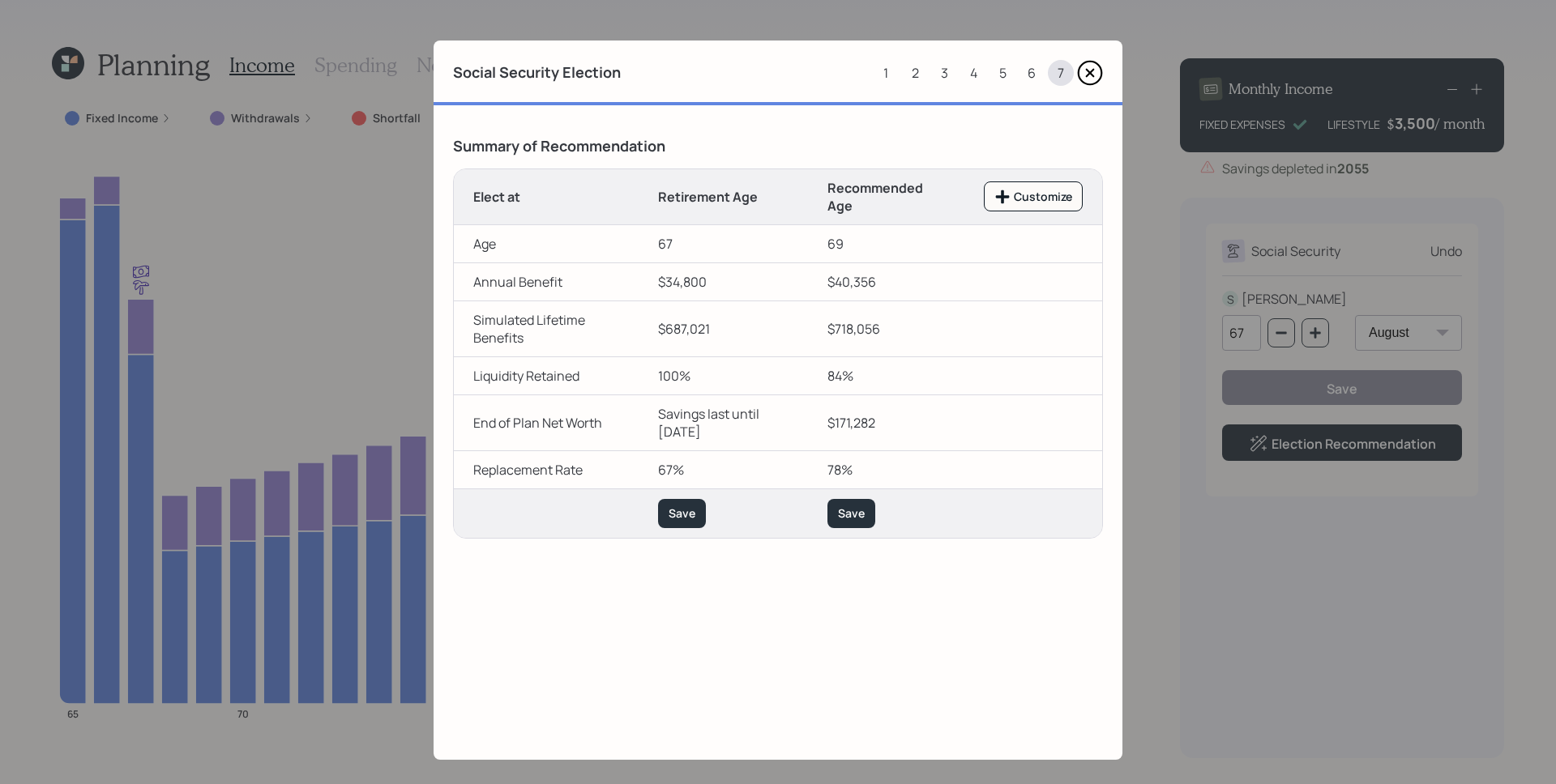
click at [1090, 72] on icon at bounding box center [1090, 73] width 26 height 26
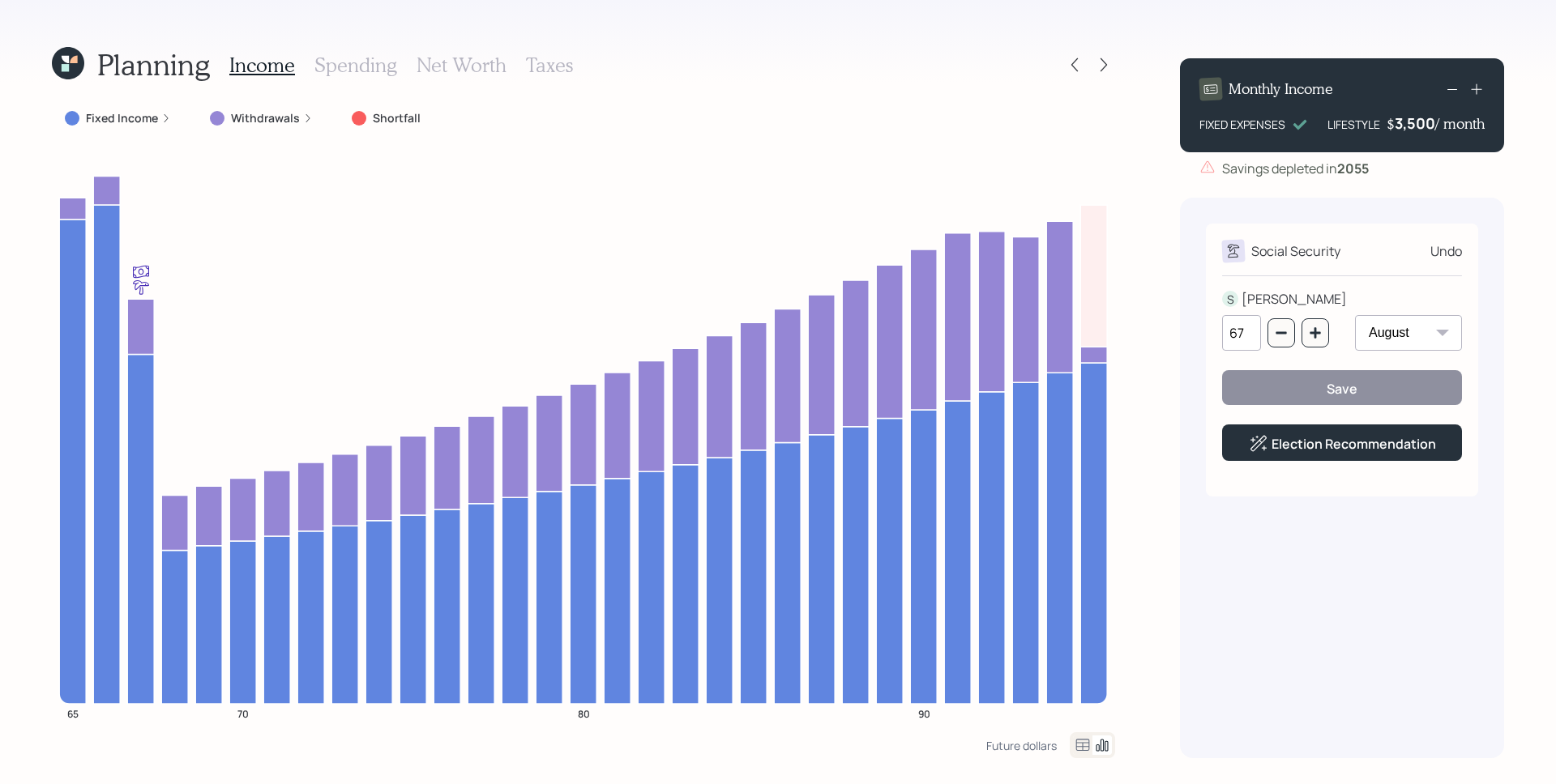
click at [1453, 249] on div "Undo" at bounding box center [1446, 250] width 32 height 20
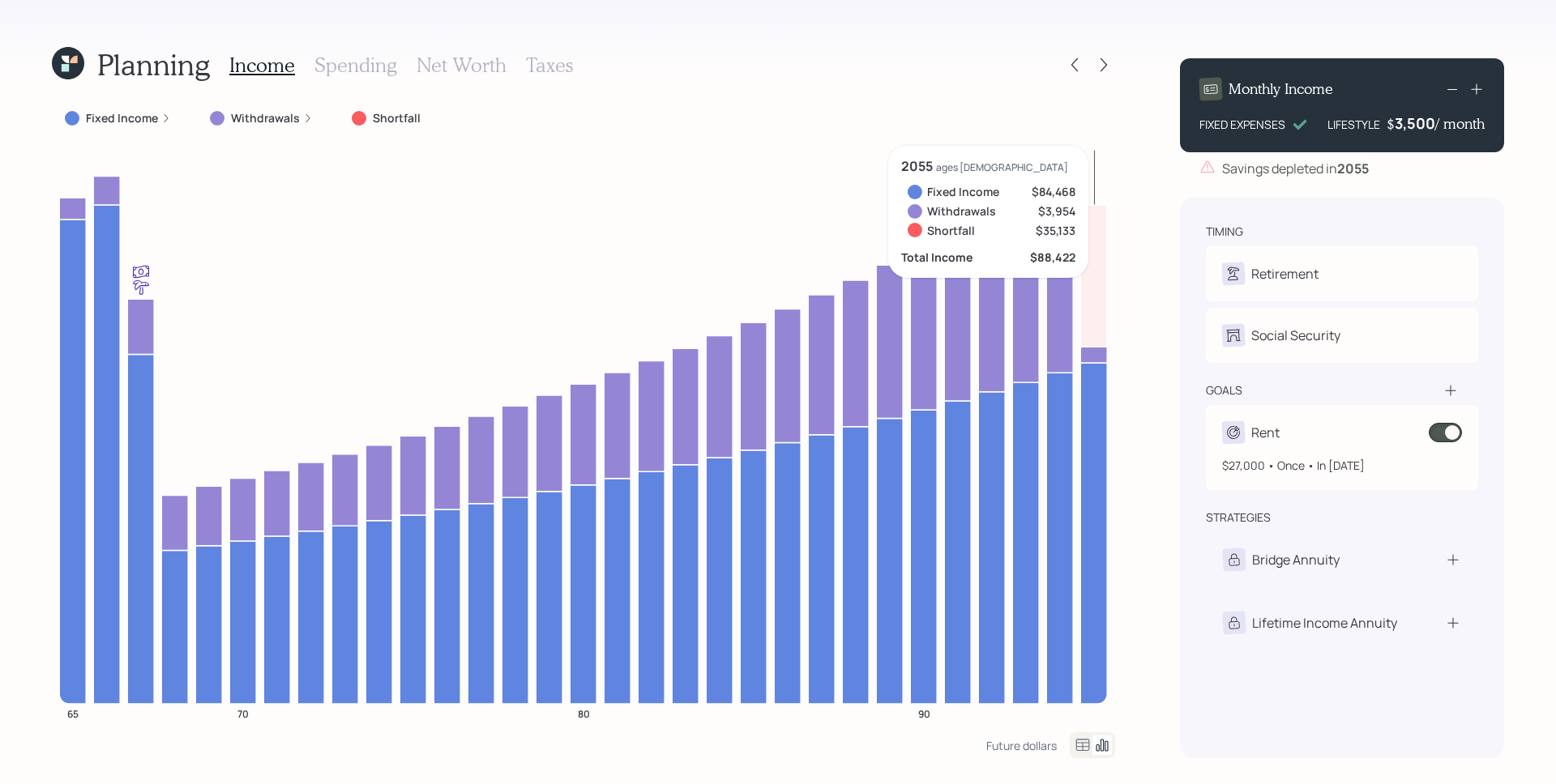
click at [1439, 439] on span at bounding box center [1446, 433] width 34 height 20
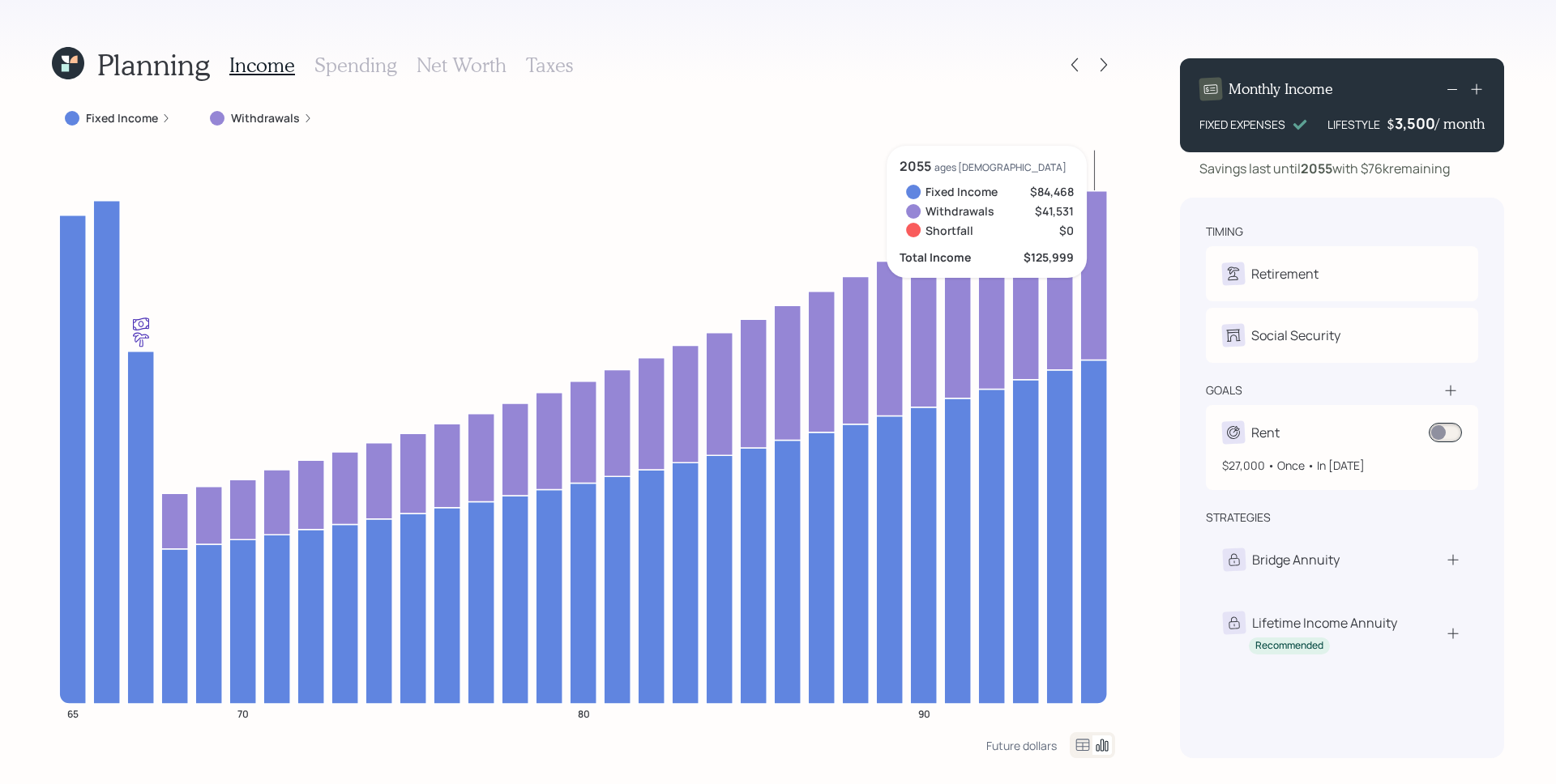
click at [1447, 435] on span at bounding box center [1446, 433] width 34 height 20
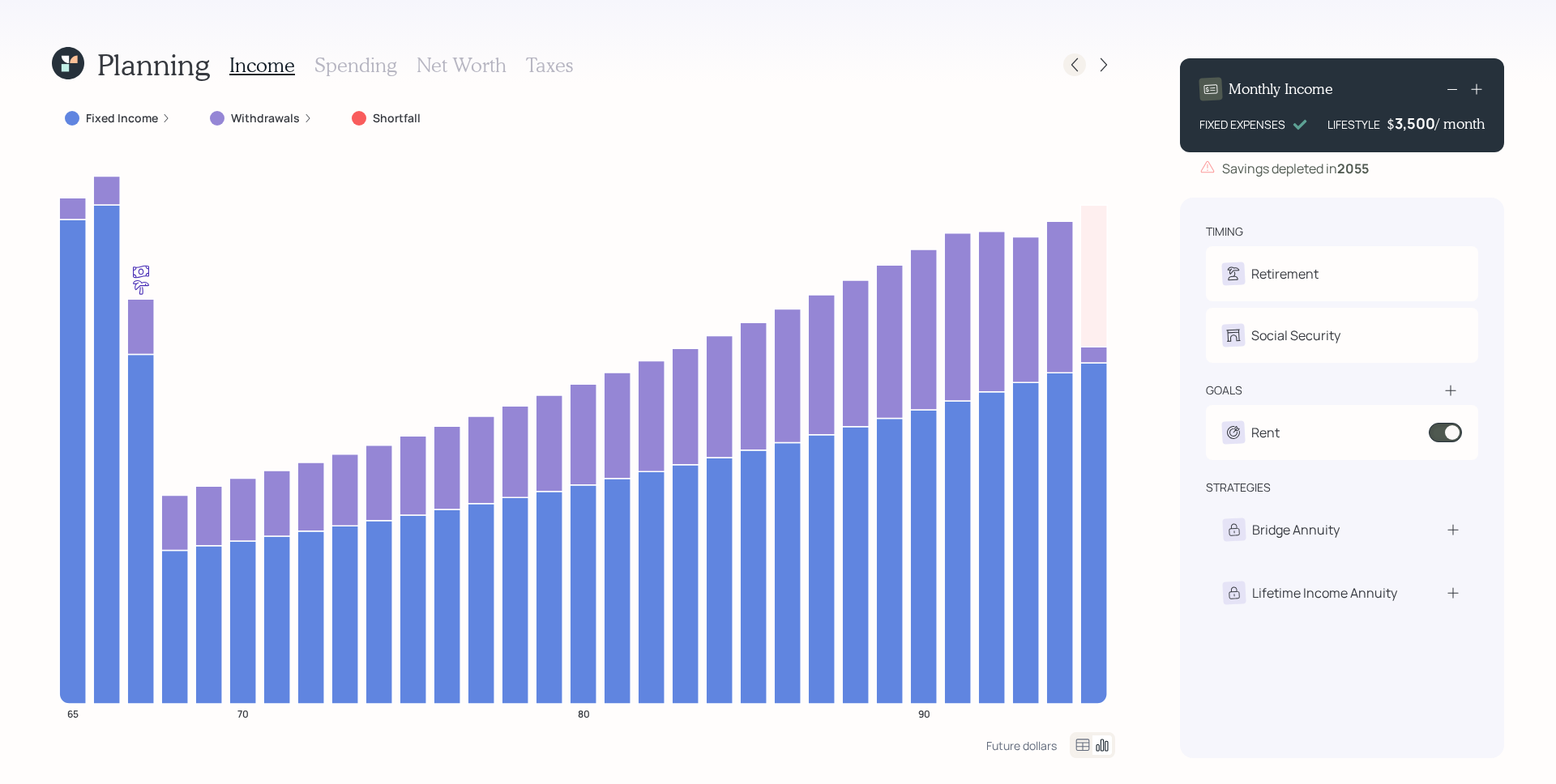
click at [1082, 60] on div at bounding box center [1075, 64] width 22 height 22
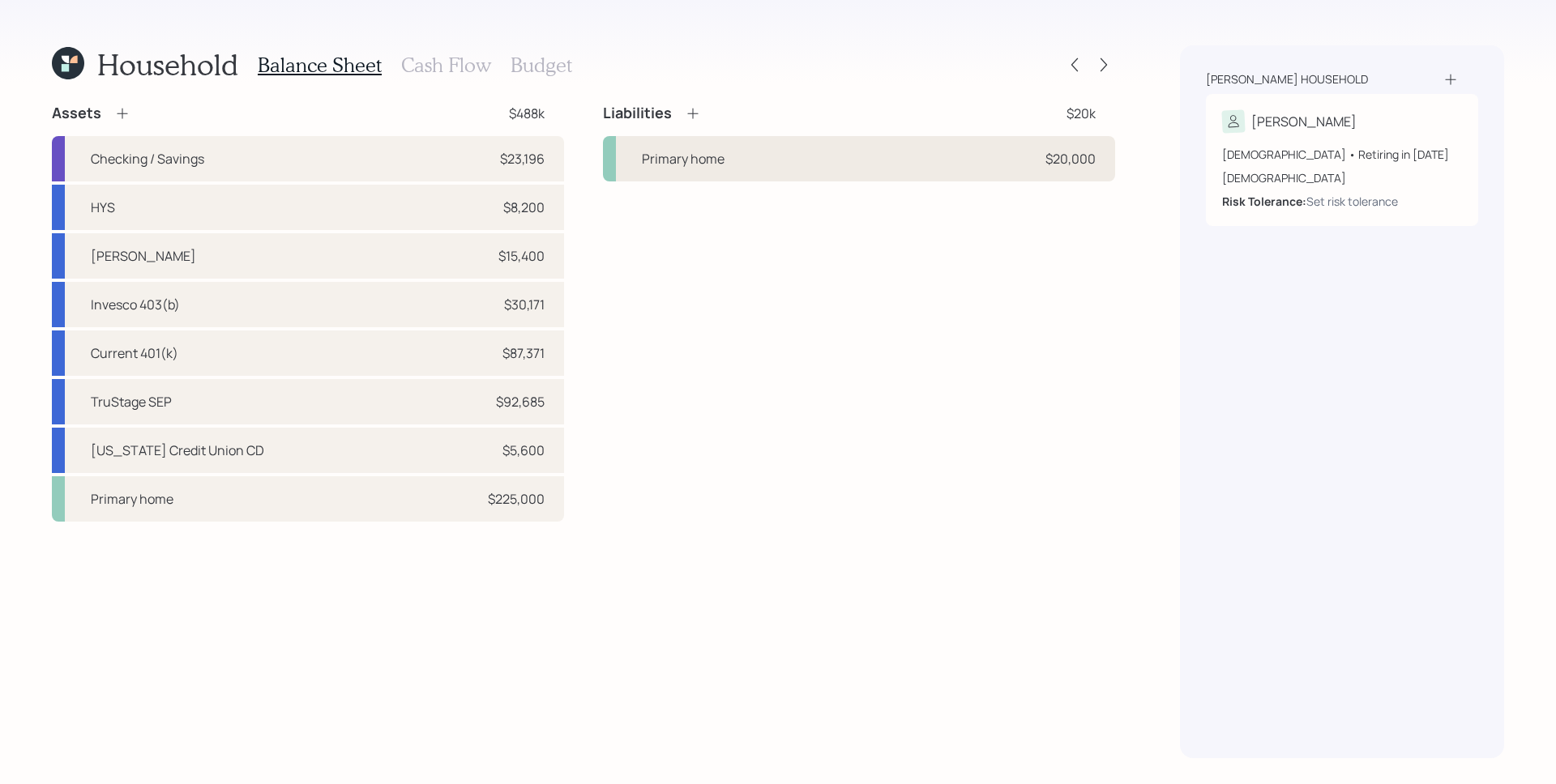
click at [860, 159] on div "Primary home $20,000" at bounding box center [859, 159] width 512 height 46
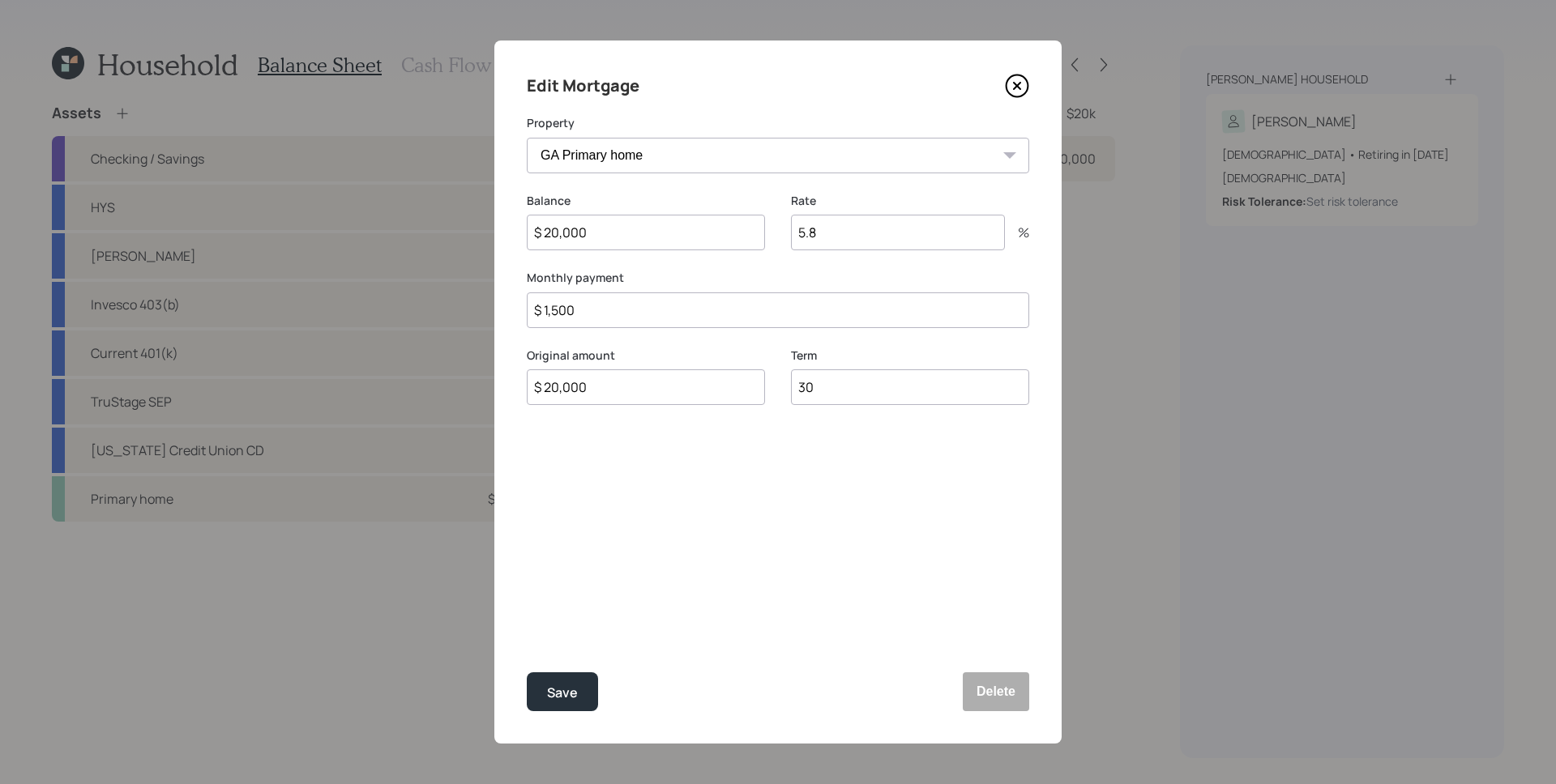
click at [1020, 86] on icon at bounding box center [1017, 86] width 24 height 24
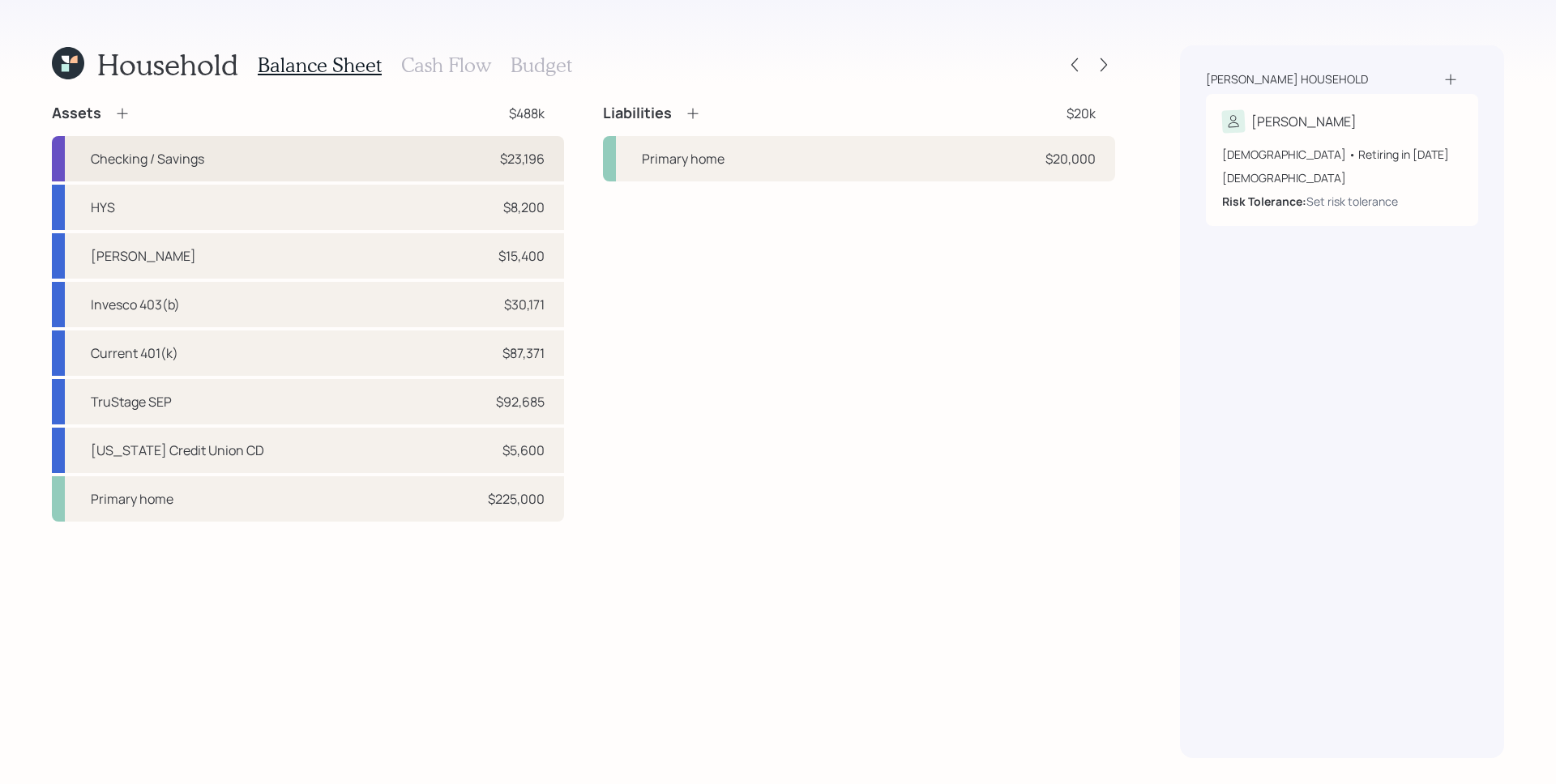
click at [435, 150] on div "Checking / Savings $23,196" at bounding box center [307, 159] width 512 height 46
select select "cash"
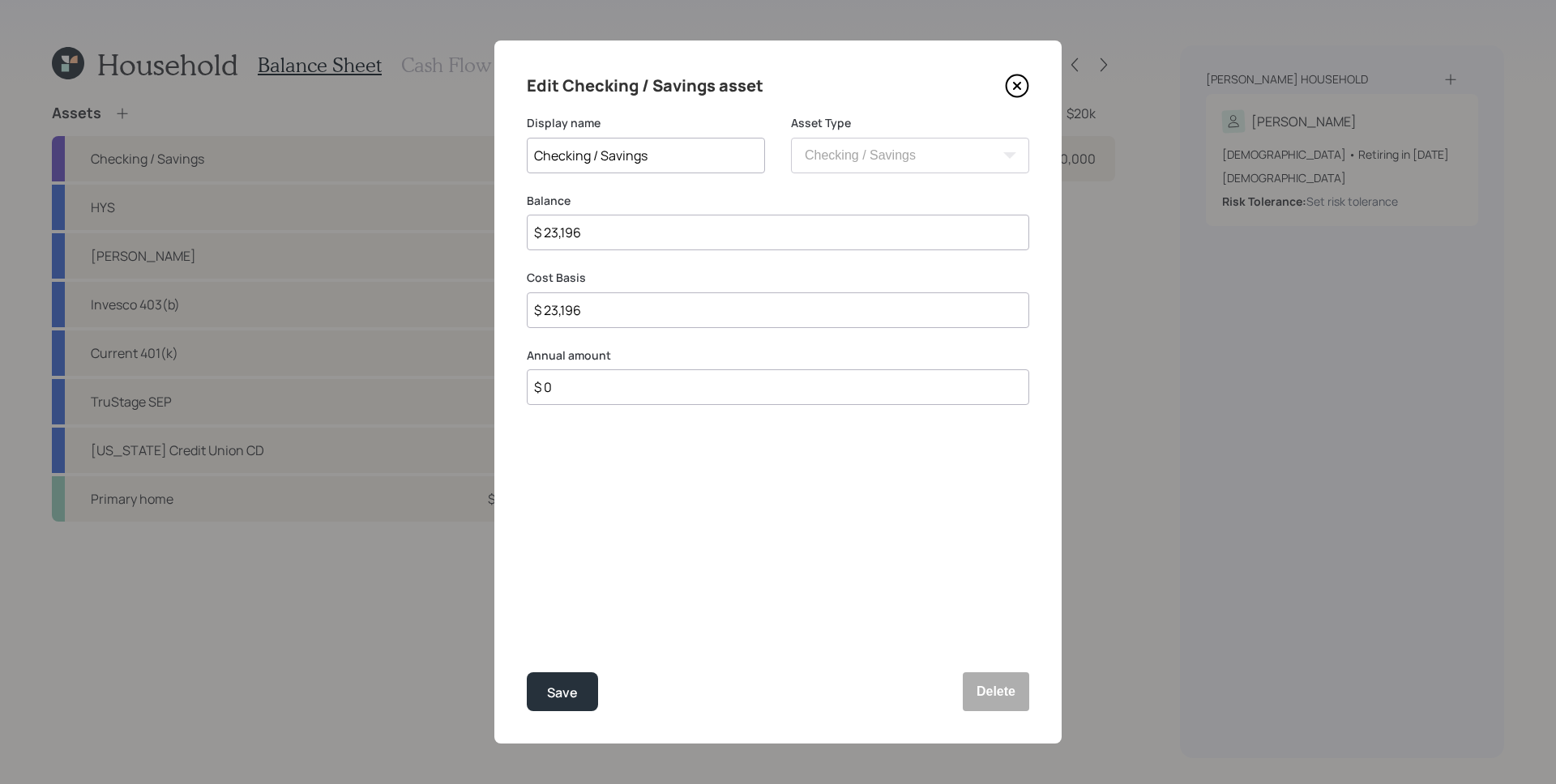
click at [1015, 77] on icon at bounding box center [1017, 86] width 24 height 24
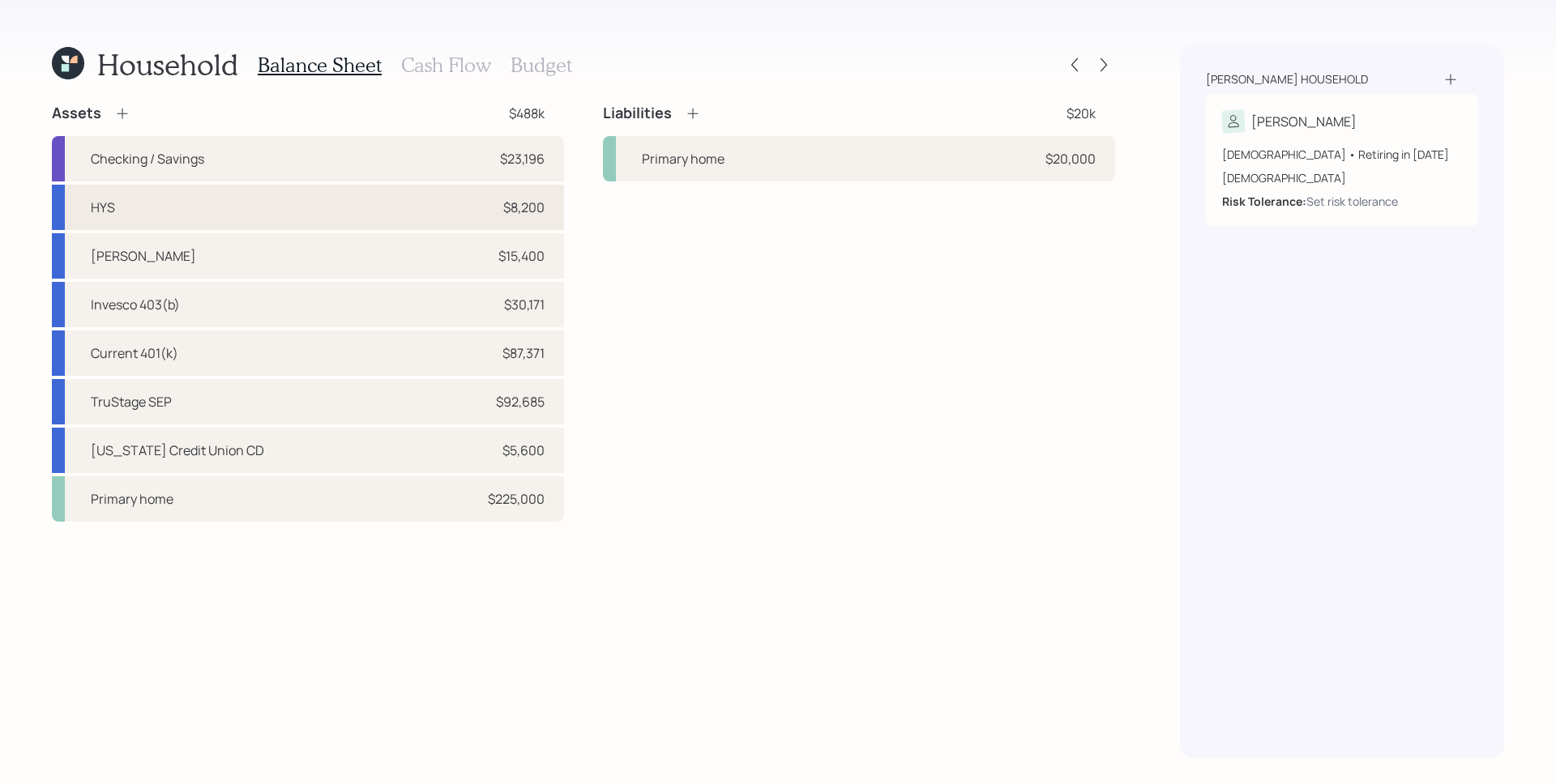
click at [504, 210] on div "$8,200" at bounding box center [523, 207] width 41 height 20
select select "taxable"
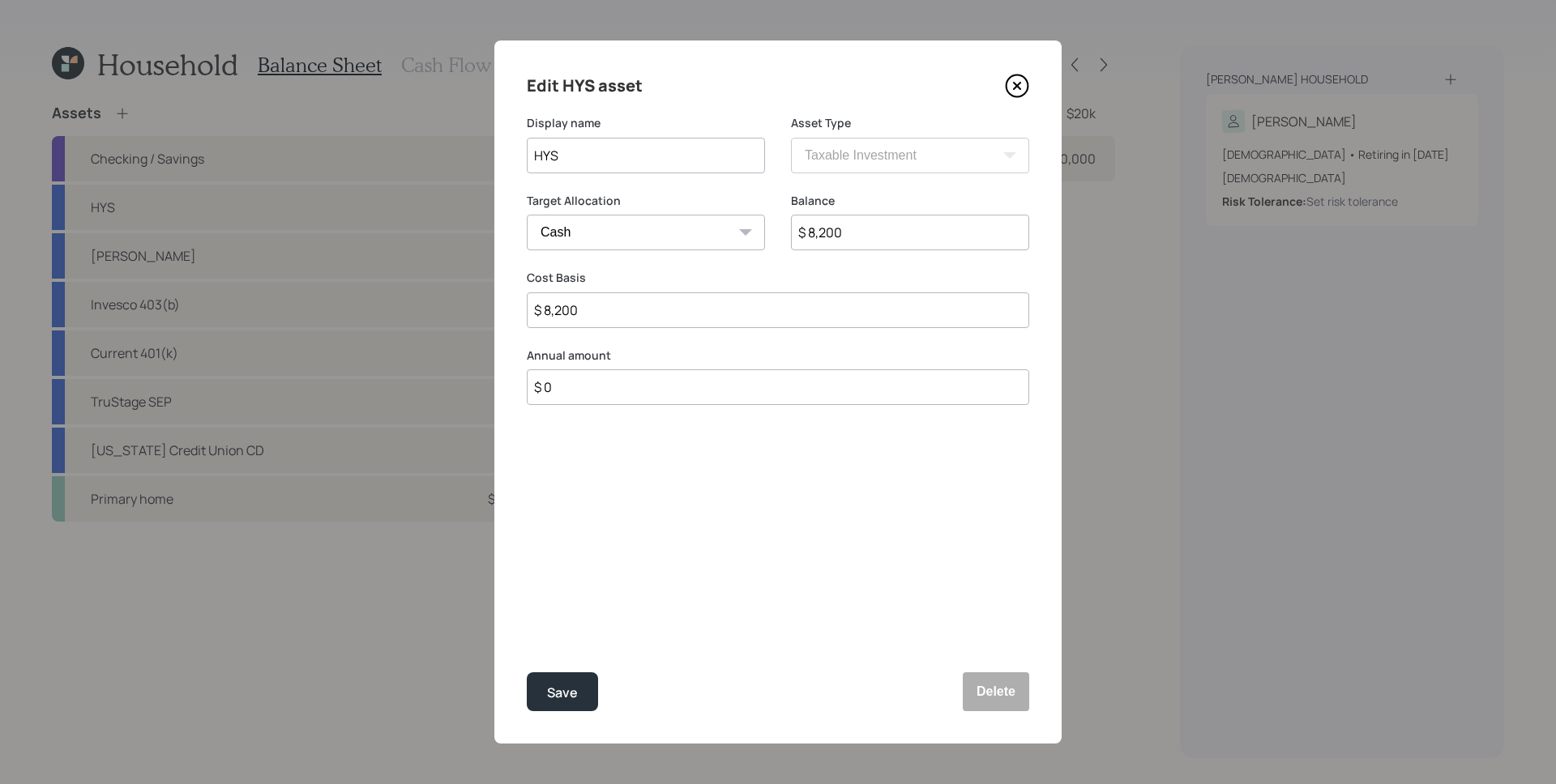
click at [1007, 82] on icon at bounding box center [1017, 86] width 21 height 21
